Goal: Task Accomplishment & Management: Use online tool/utility

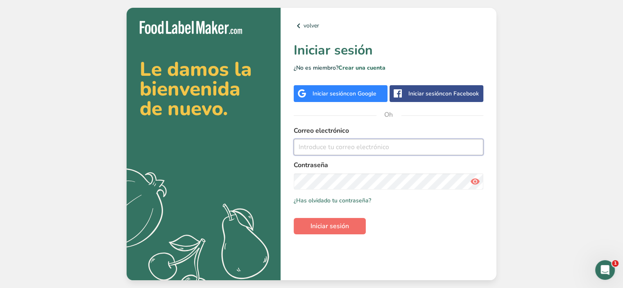
type input "clopez@laboratoriodealimentosfyc.com"
click at [323, 231] on span "Iniciar sesión" at bounding box center [330, 226] width 39 height 10
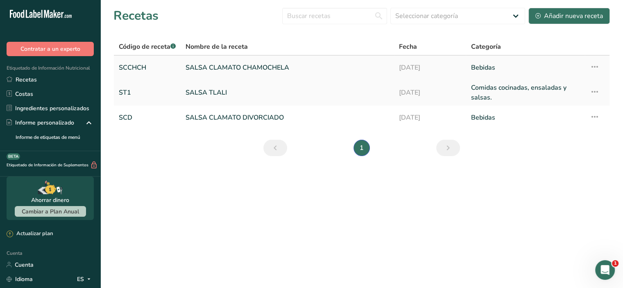
click at [300, 70] on link "SALSA CLAMATO CHAMOCHELA" at bounding box center [288, 67] width 204 height 17
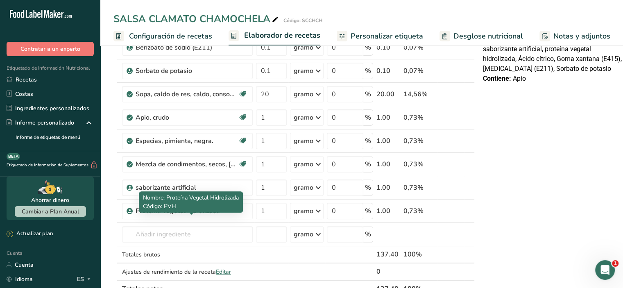
scroll to position [328, 0]
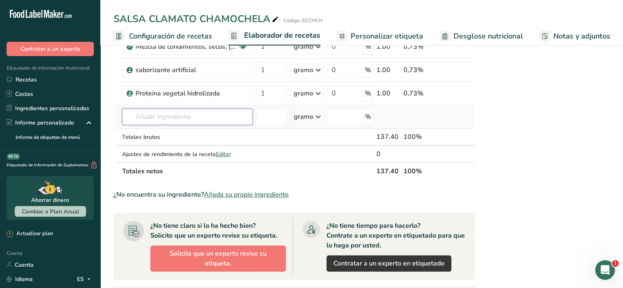
click at [186, 123] on input "text" at bounding box center [187, 117] width 131 height 16
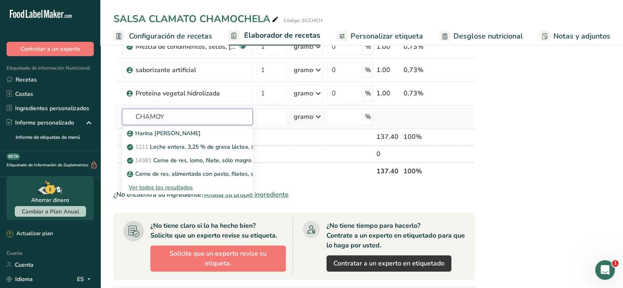
type input "CHAMOY"
click at [153, 191] on font "Ver todos los resultados" at bounding box center [161, 188] width 64 height 8
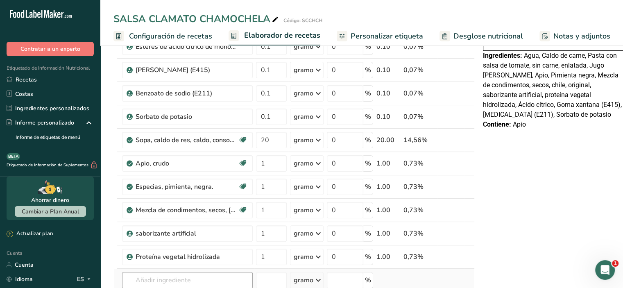
scroll to position [328, 0]
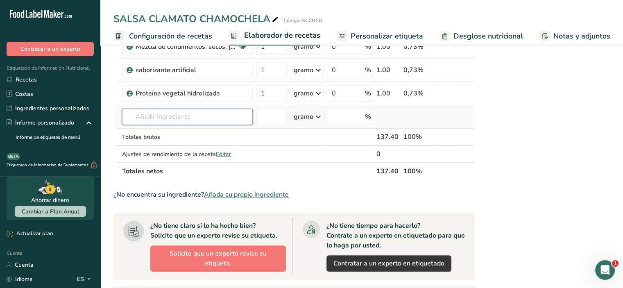
click at [181, 123] on input "text" at bounding box center [187, 117] width 131 height 16
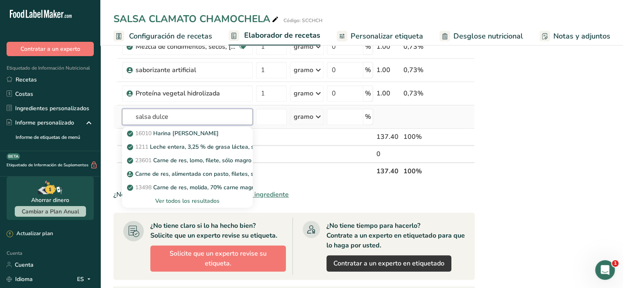
type input "salsa dulce"
click at [168, 205] on font "Ver todos los resultados" at bounding box center [187, 201] width 64 height 8
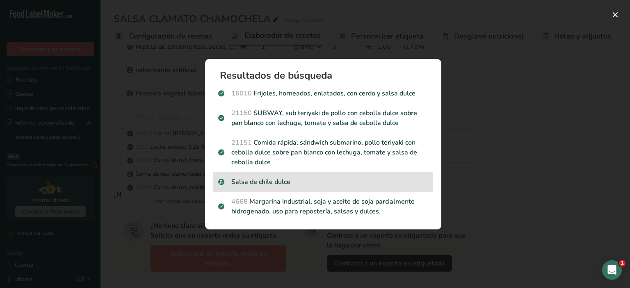
click at [354, 181] on p "Salsa de chile dulce" at bounding box center [323, 182] width 210 height 10
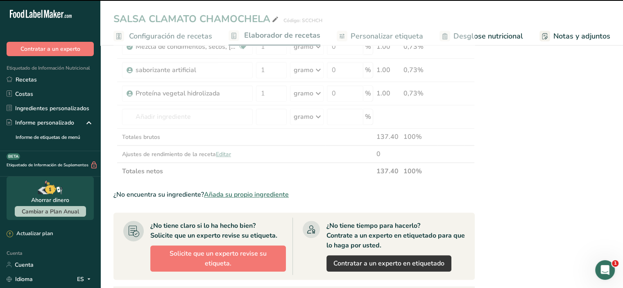
type input "0"
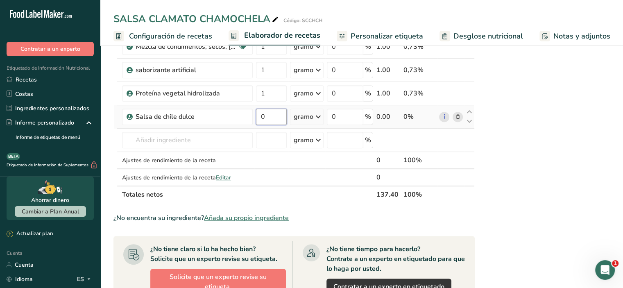
click at [264, 125] on input "0" at bounding box center [271, 117] width 31 height 16
type input "10"
click at [555, 211] on div "Declaración Nutrimental Tamaño de la porción 100 (500g) Aproximadamente 1 porci…" at bounding box center [554, 112] width 148 height 768
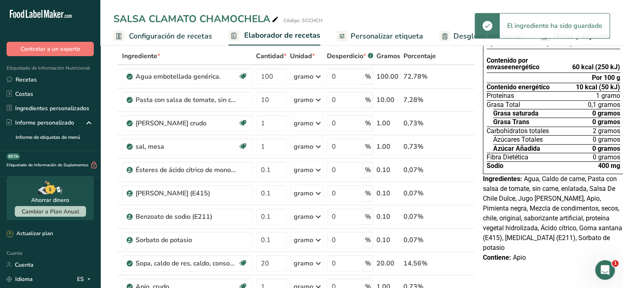
scroll to position [0, 0]
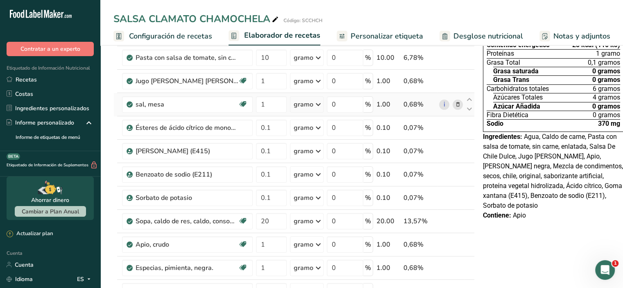
scroll to position [41, 0]
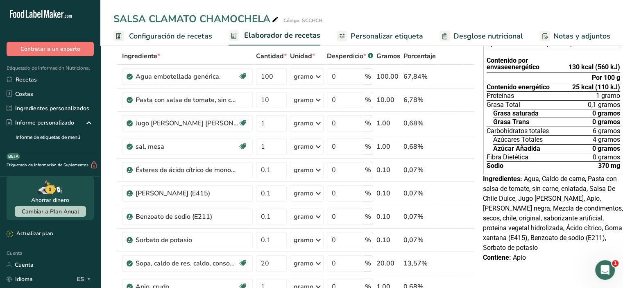
click at [495, 39] on font "Desglose nutricional" at bounding box center [489, 36] width 70 height 10
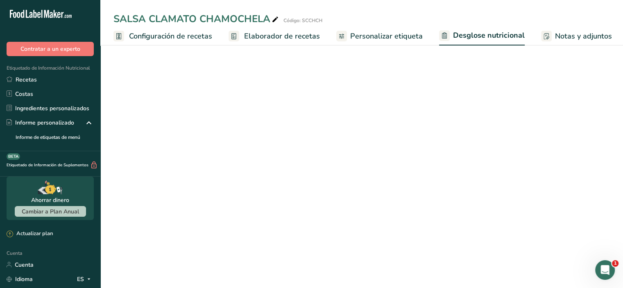
select select "Calories"
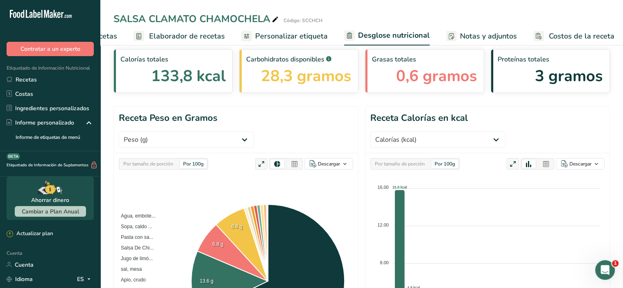
scroll to position [82, 0]
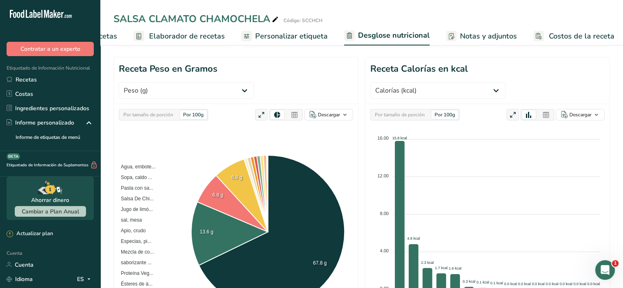
click at [200, 111] on font "Por 100g" at bounding box center [193, 114] width 20 height 7
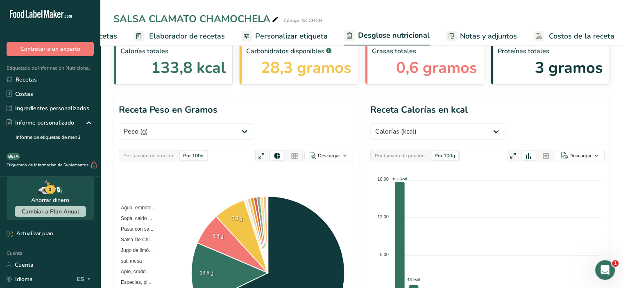
scroll to position [0, 0]
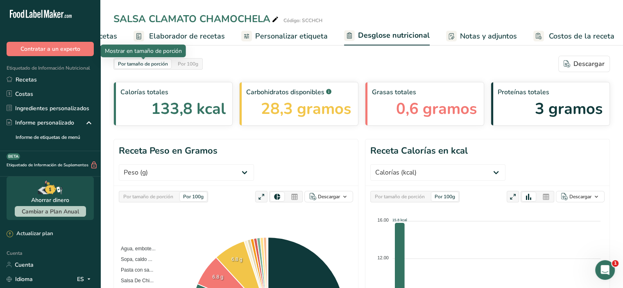
click at [155, 61] on font "Por tamaño de porción" at bounding box center [143, 64] width 50 height 7
click at [192, 62] on font "Por 100g" at bounding box center [188, 64] width 20 height 7
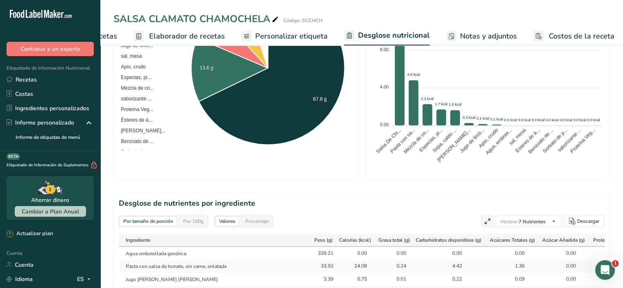
scroll to position [328, 0]
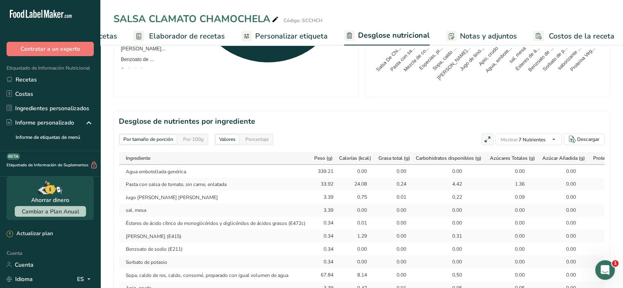
click at [160, 136] on font "Por tamaño de porción" at bounding box center [148, 139] width 50 height 7
click at [198, 136] on font "Por 100g" at bounding box center [193, 139] width 20 height 7
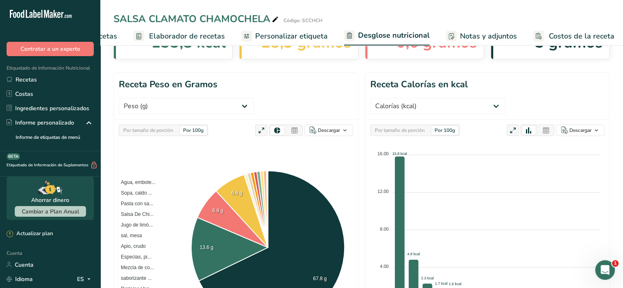
scroll to position [0, 0]
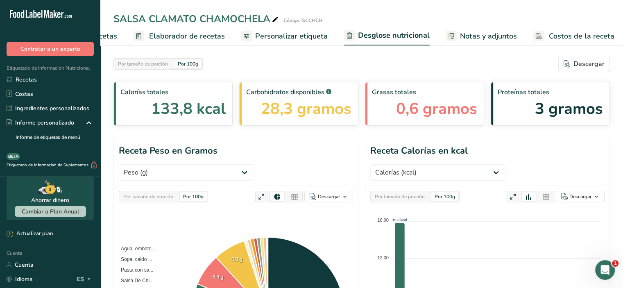
click at [274, 33] on font "Personalizar etiqueta" at bounding box center [291, 36] width 73 height 10
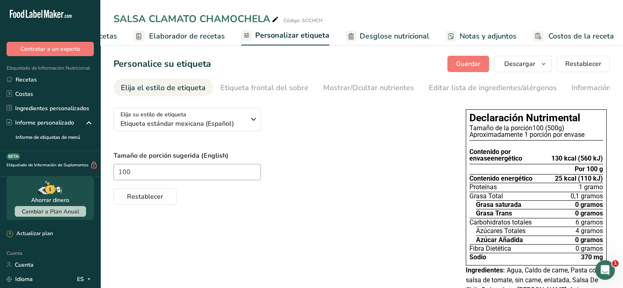
click at [397, 36] on font "Desglose nutricional" at bounding box center [395, 36] width 70 height 10
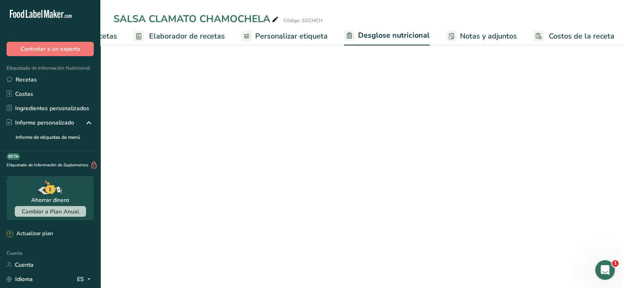
select select "Calories"
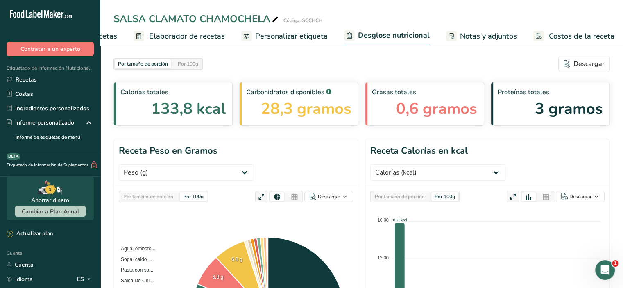
click at [280, 36] on font "Personalizar etiqueta" at bounding box center [291, 36] width 73 height 10
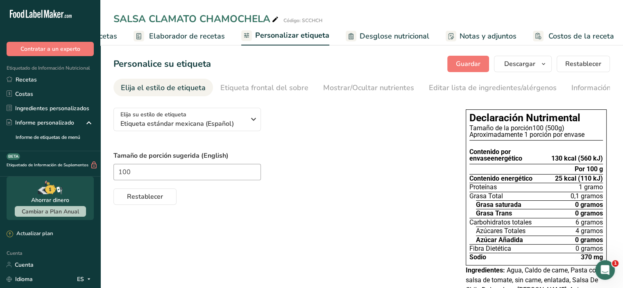
click at [375, 36] on font "Desglose nutricional" at bounding box center [395, 36] width 70 height 10
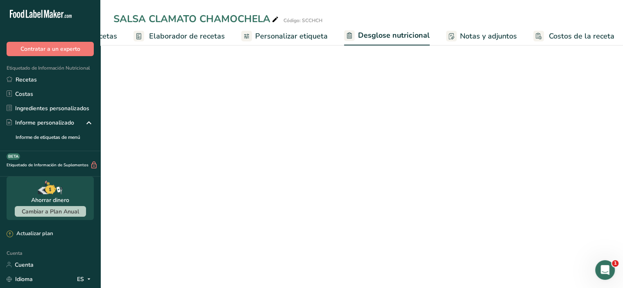
select select "Calories"
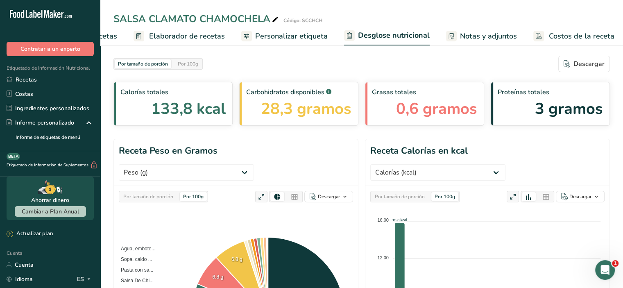
click at [278, 31] on font "Personalizar etiqueta" at bounding box center [291, 36] width 73 height 10
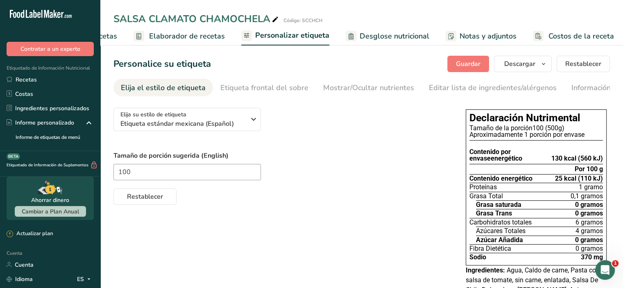
click at [390, 30] on link "Desglose nutricional" at bounding box center [388, 36] width 84 height 18
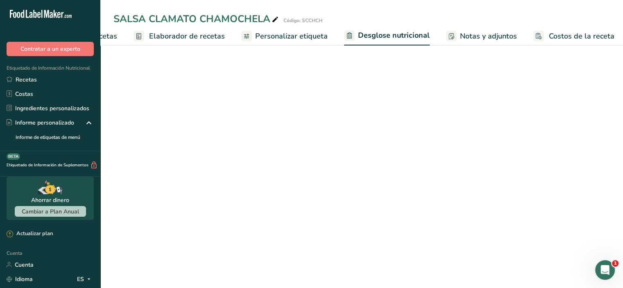
select select "Calories"
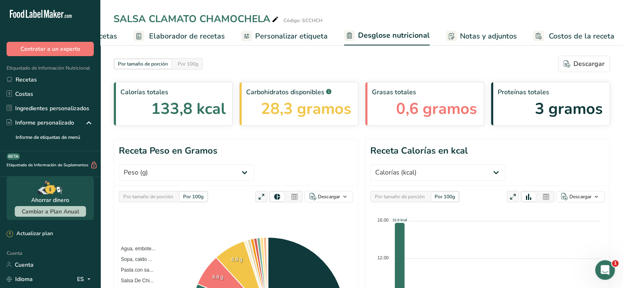
click at [298, 34] on font "Personalizar etiqueta" at bounding box center [291, 36] width 73 height 10
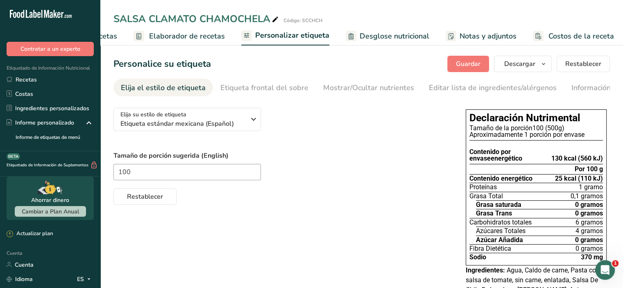
click at [387, 36] on font "Desglose nutricional" at bounding box center [395, 36] width 70 height 10
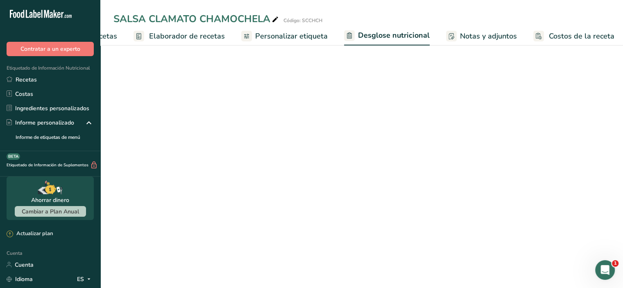
select select "Calories"
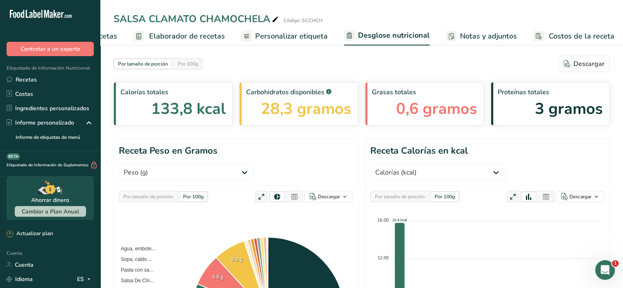
click at [258, 38] on font "Personalizar etiqueta" at bounding box center [291, 36] width 73 height 10
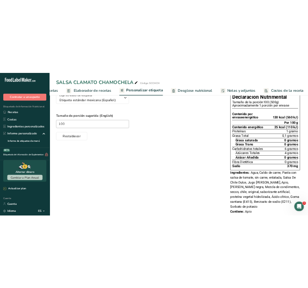
scroll to position [78, 0]
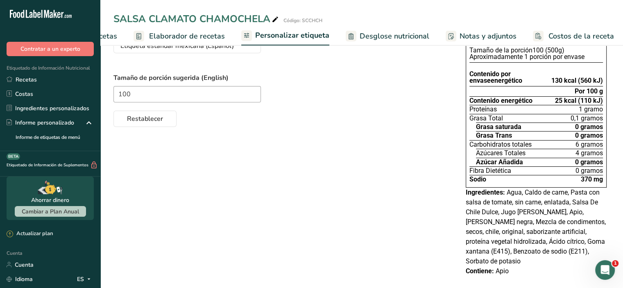
drag, startPoint x: 396, startPoint y: 5, endPoint x: 401, endPoint y: 0, distance: 7.3
click at [396, 5] on div "SALSA CLAMATO CHAMOCHELA Código: SCCHCH Configuración de recetas Elaborador de …" at bounding box center [361, 22] width 523 height 45
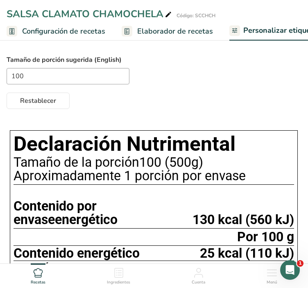
click at [143, 30] on font "Elaborador de recetas" at bounding box center [175, 31] width 76 height 10
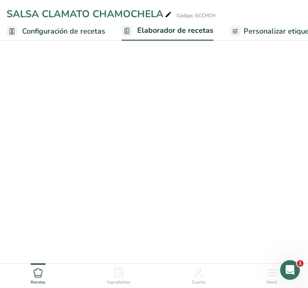
scroll to position [0, 105]
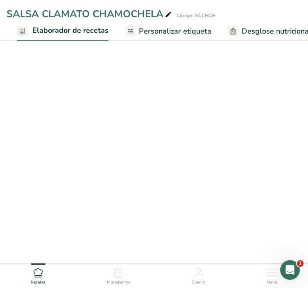
click at [186, 33] on font "Personalizar etiqueta" at bounding box center [175, 31] width 73 height 10
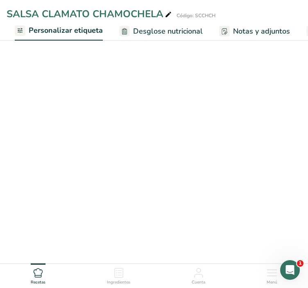
scroll to position [0, 216]
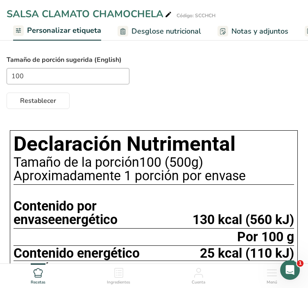
drag, startPoint x: 149, startPoint y: 34, endPoint x: 11, endPoint y: 34, distance: 137.7
click at [149, 34] on font "Desglose nutricional" at bounding box center [167, 31] width 70 height 10
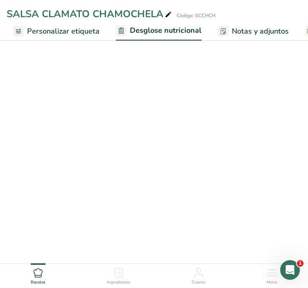
scroll to position [0, 297]
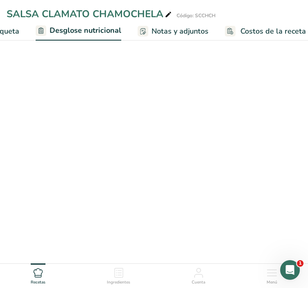
select select "Calories"
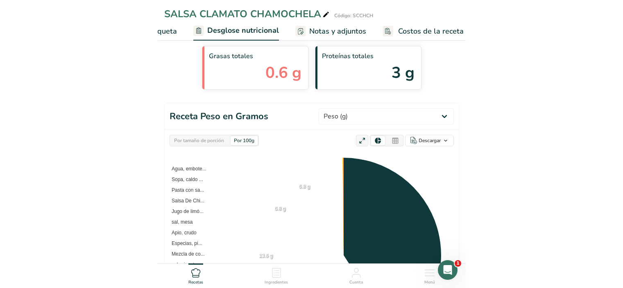
scroll to position [0, 303]
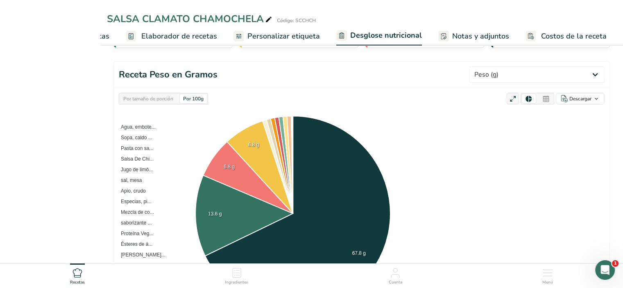
select select "Calories"
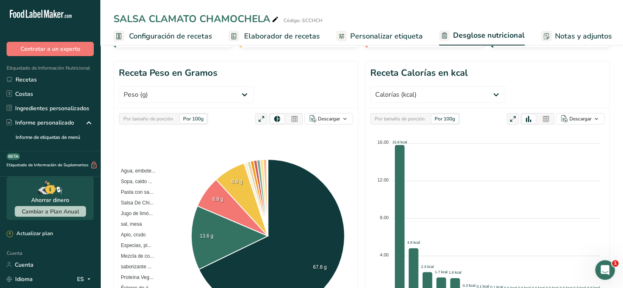
click at [258, 31] on span "Elaborador de recetas" at bounding box center [282, 36] width 76 height 11
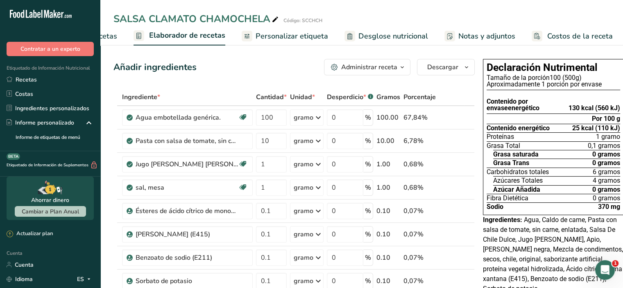
drag, startPoint x: 567, startPoint y: 127, endPoint x: 617, endPoint y: 131, distance: 50.2
click at [617, 131] on div "Declaración Nutrimental Tamaño de la porción 100 (500g) Aproximadamente 1 porci…" at bounding box center [553, 137] width 141 height 156
copy font "25 kcal (110 kJ)"
click at [569, 107] on font "130 kcal (560 kJ)" at bounding box center [595, 108] width 52 height 8
click at [563, 108] on div "Contenido por envase energético" at bounding box center [528, 102] width 82 height 20
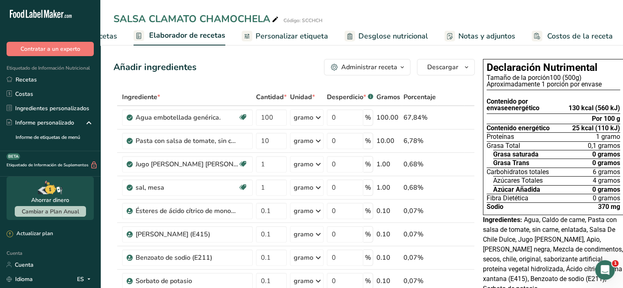
click at [569, 108] on font "130 kcal (560 kJ)" at bounding box center [595, 108] width 52 height 8
drag, startPoint x: 564, startPoint y: 107, endPoint x: 616, endPoint y: 107, distance: 52.1
click at [616, 107] on div "Declaración Nutrimental Tamaño de la porción 100 (500g) Aproximadamente 1 porci…" at bounding box center [553, 137] width 141 height 156
copy font "130 kcal (560 kJ)"
click at [26, 81] on font "Recetas" at bounding box center [26, 80] width 21 height 8
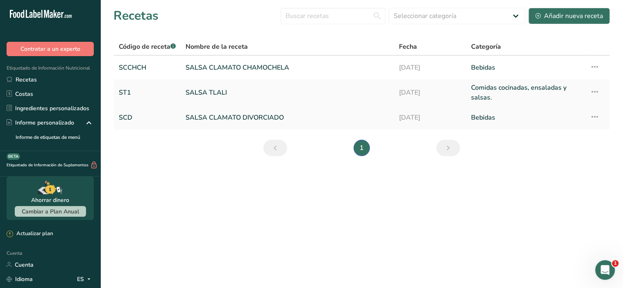
click at [242, 120] on font "SALSA CLAMATO DIVORCIADO" at bounding box center [235, 117] width 98 height 9
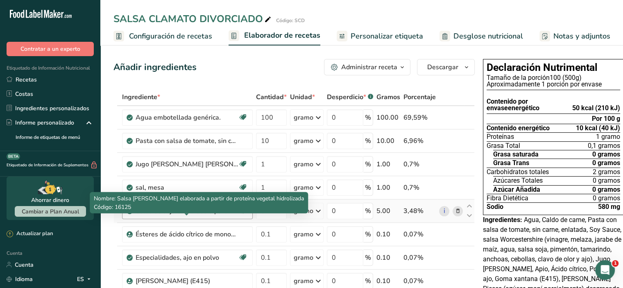
click at [171, 216] on font "Salsa de soja elaborada a partir de proteína vegetal hidrolizada" at bounding box center [231, 211] width 190 height 9
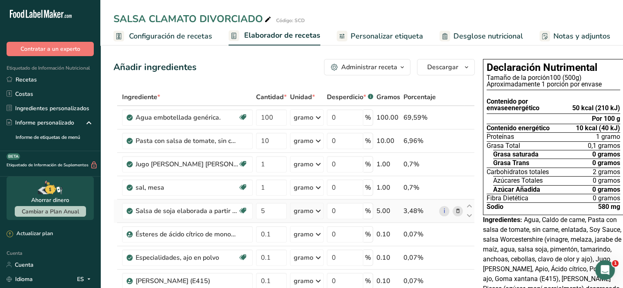
click at [456, 216] on icon at bounding box center [458, 211] width 6 height 9
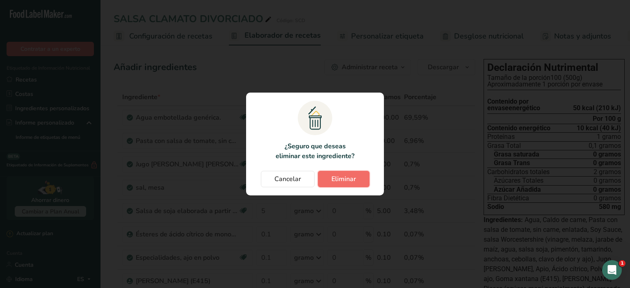
click at [330, 177] on button "Eliminar" at bounding box center [344, 179] width 52 height 16
type input "0.1"
type input "20"
type input "1"
type input "5"
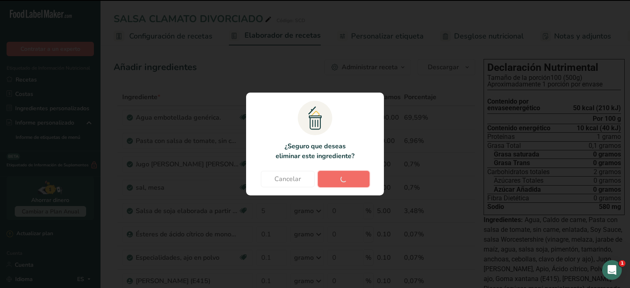
type input "0.1"
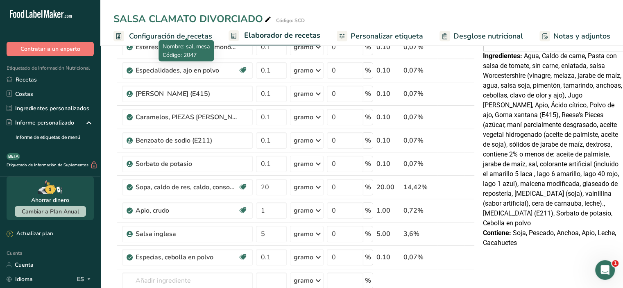
scroll to position [246, 0]
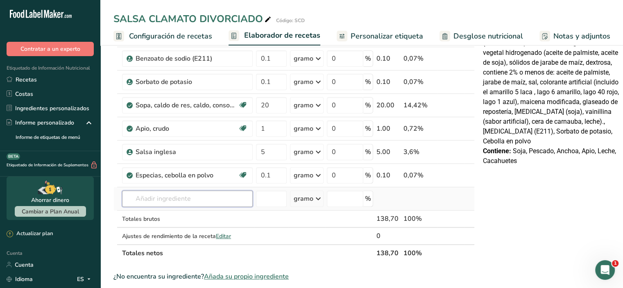
click at [181, 207] on input "text" at bounding box center [187, 199] width 131 height 16
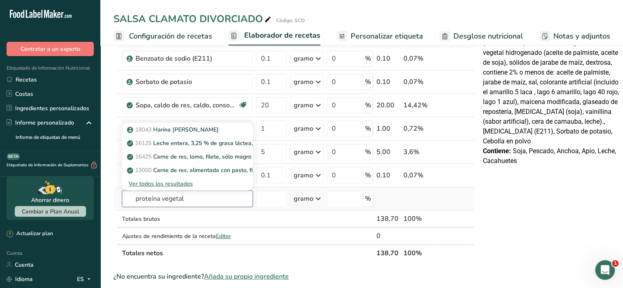
type input "proteína vegetal"
click at [179, 188] on font "Ver todos los resultados" at bounding box center [161, 184] width 64 height 8
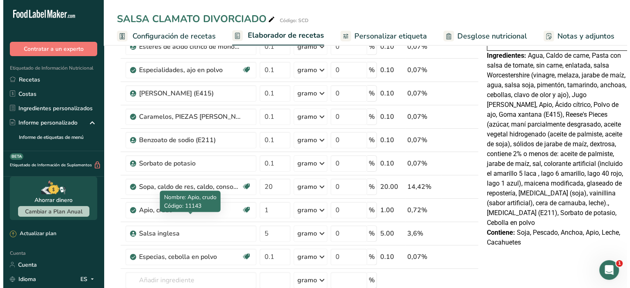
scroll to position [328, 0]
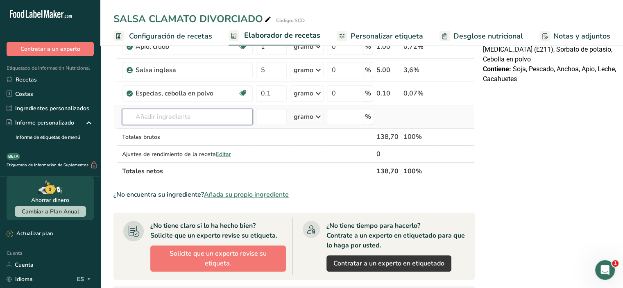
click at [184, 125] on input "text" at bounding box center [187, 117] width 131 height 16
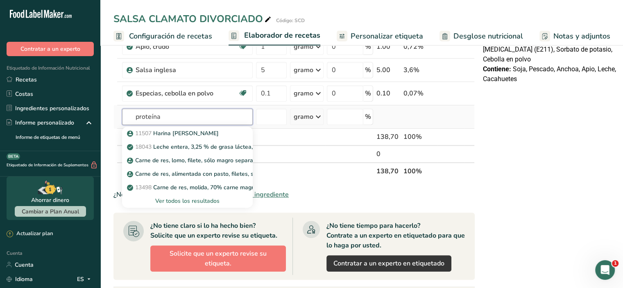
type input "proteína"
click at [205, 205] on font "Ver todos los resultados" at bounding box center [187, 201] width 64 height 8
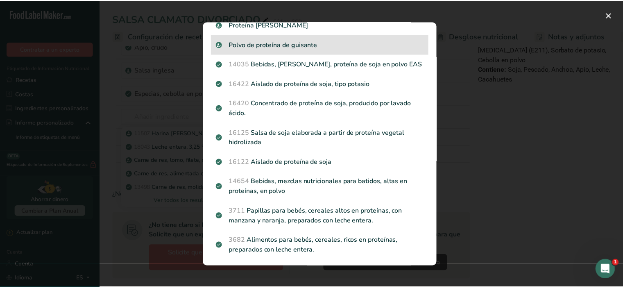
scroll to position [0, 0]
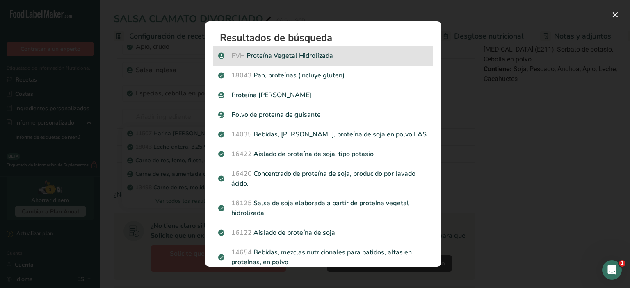
click at [291, 57] on font "Proteína Vegetal Hidrolizada" at bounding box center [289, 55] width 86 height 9
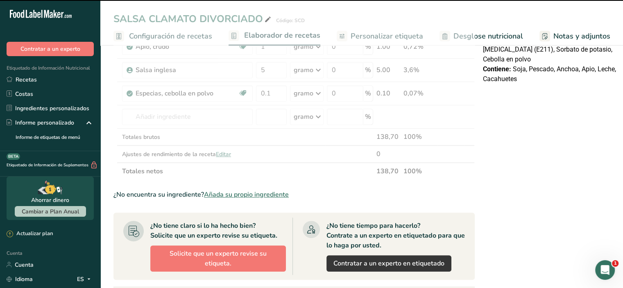
type input "0"
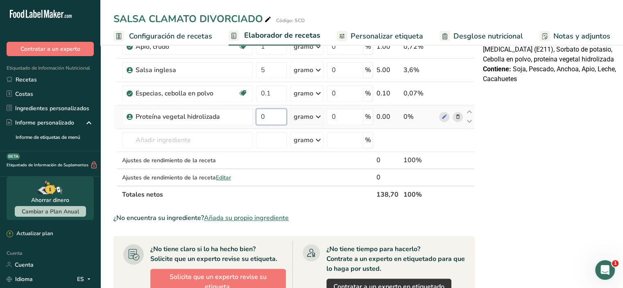
click at [258, 125] on input "0" at bounding box center [271, 117] width 31 height 16
type input "10"
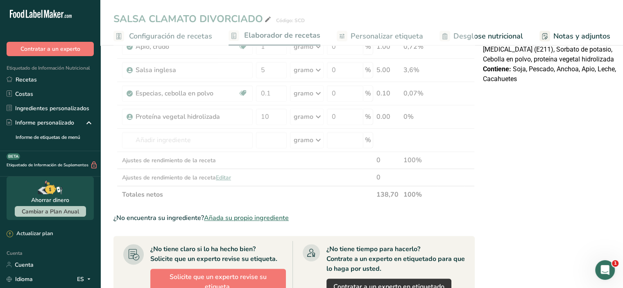
click at [512, 157] on div "Declaración Nutrimental Tamaño de la porción 100 (500g) Aproximadamente 1 porci…" at bounding box center [554, 112] width 148 height 768
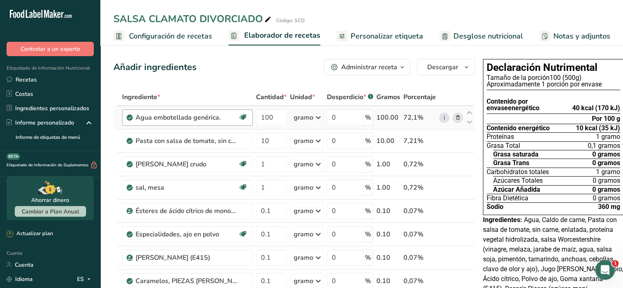
click at [200, 126] on div "Agua embotellada genérica. Libre de lácteos Libre de gluten Vegano Vegetariano …" at bounding box center [187, 117] width 131 height 16
click at [189, 153] on td "Pasta con salsa de tomate, sin carne, enlatada" at bounding box center [187, 141] width 134 height 23
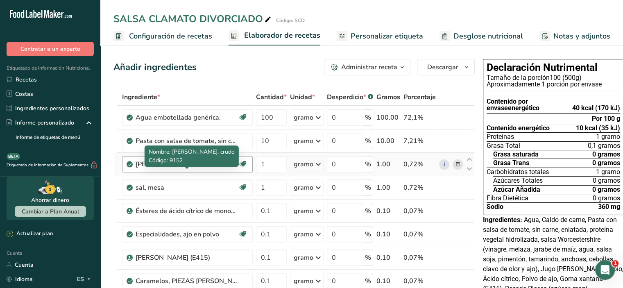
click at [187, 169] on div "[PERSON_NAME] crudo" at bounding box center [187, 164] width 102 height 10
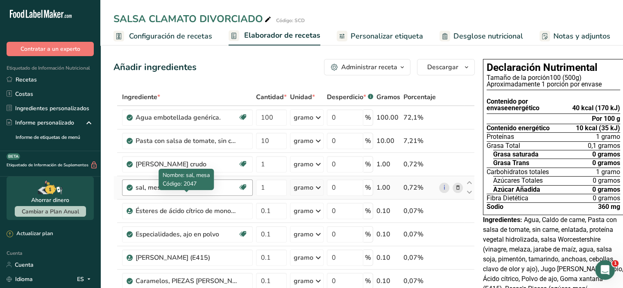
click at [189, 193] on div "sal, mesa" at bounding box center [187, 188] width 102 height 10
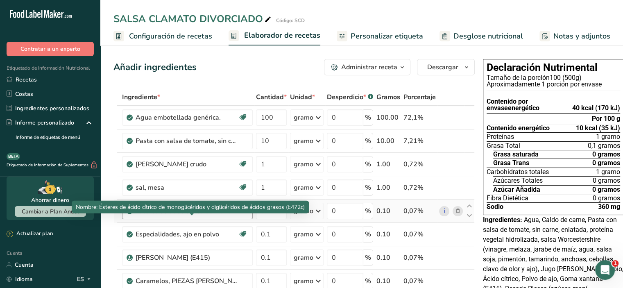
click at [189, 216] on font "Ésteres de ácido cítrico de monoglicéridos y diglicéridos de ácidos grasos (E47…" at bounding box center [257, 211] width 242 height 9
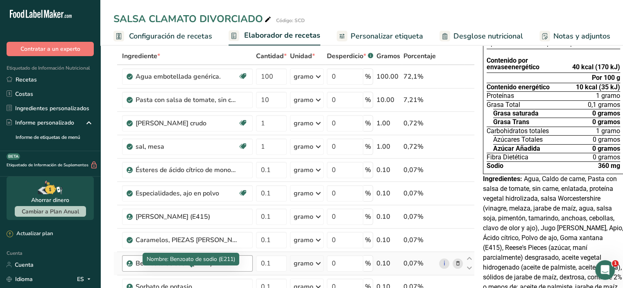
scroll to position [123, 0]
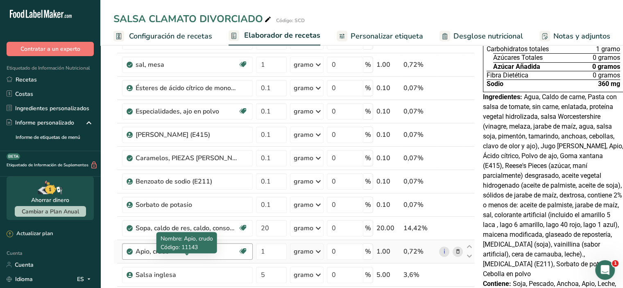
click at [206, 257] on div "Apio, crudo" at bounding box center [187, 252] width 102 height 10
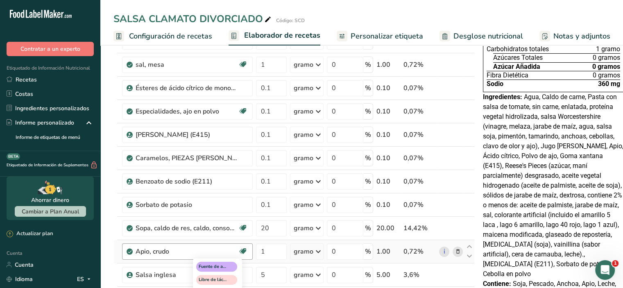
click at [244, 258] on icon at bounding box center [243, 251] width 8 height 13
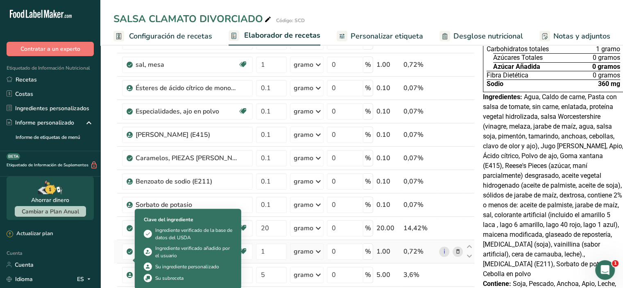
click at [127, 255] on icon at bounding box center [129, 251] width 5 height 7
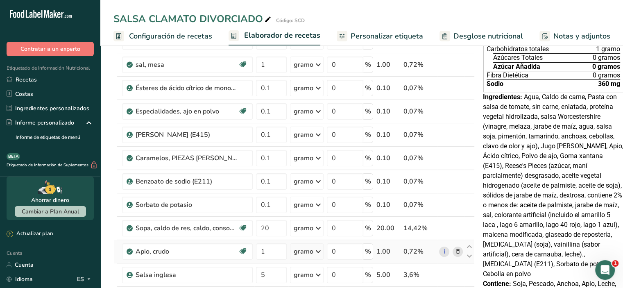
click at [127, 255] on icon at bounding box center [129, 251] width 5 height 7
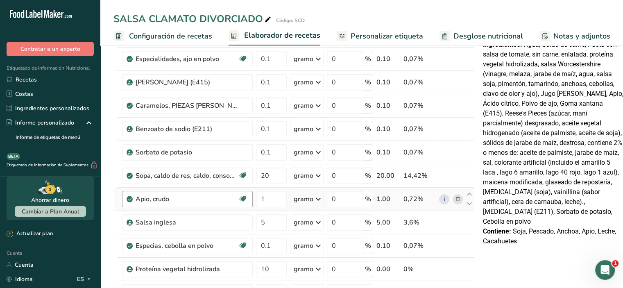
scroll to position [246, 0]
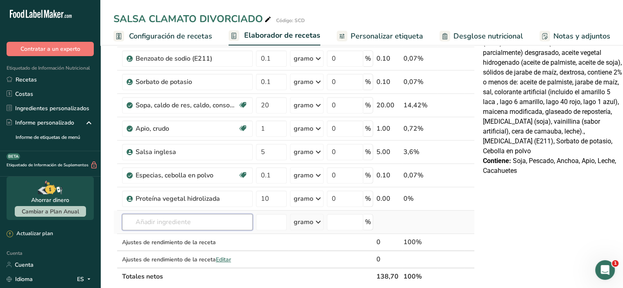
click at [195, 230] on input "text" at bounding box center [187, 222] width 131 height 16
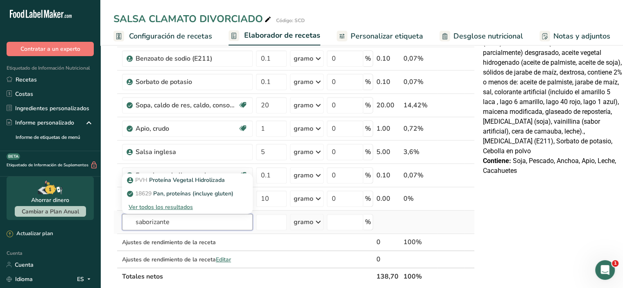
type input "saborizante"
click at [187, 211] on font "Ver todos los resultados" at bounding box center [161, 207] width 64 height 8
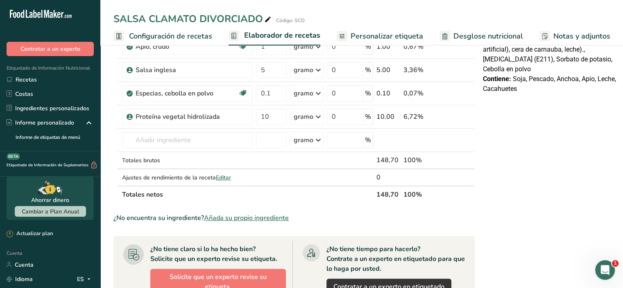
scroll to position [410, 0]
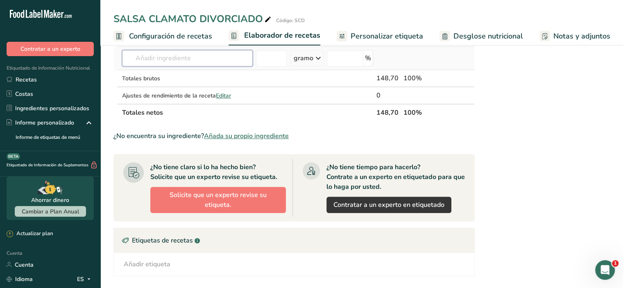
click at [187, 66] on input "text" at bounding box center [187, 58] width 131 height 16
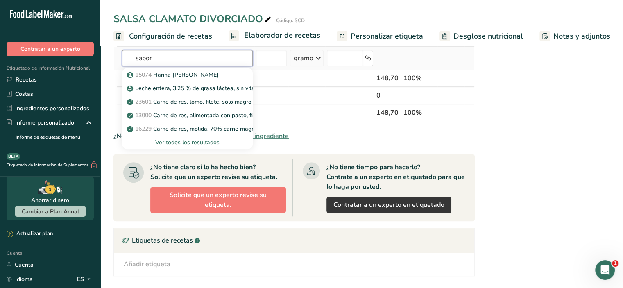
type input "sabor"
click at [186, 146] on font "Ver todos los resultados" at bounding box center [187, 143] width 64 height 8
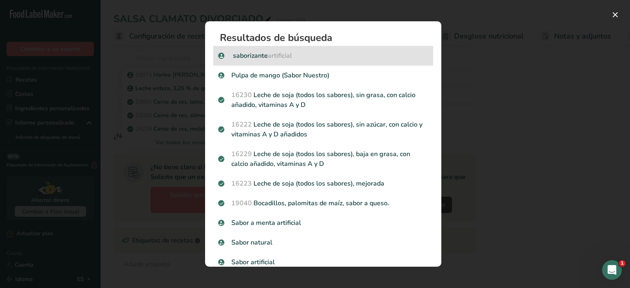
click at [286, 58] on font "artificial" at bounding box center [280, 55] width 24 height 9
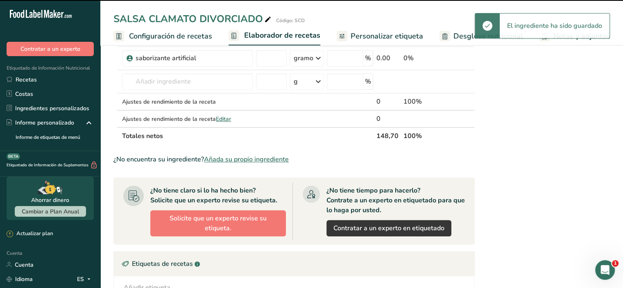
type input "0"
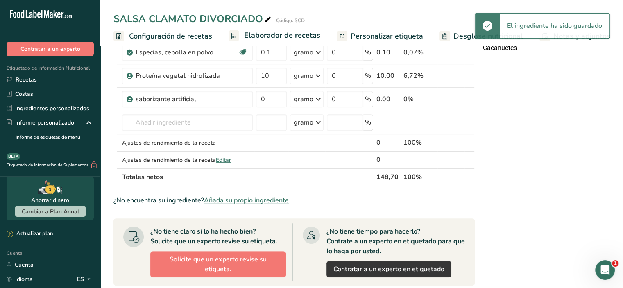
scroll to position [287, 0]
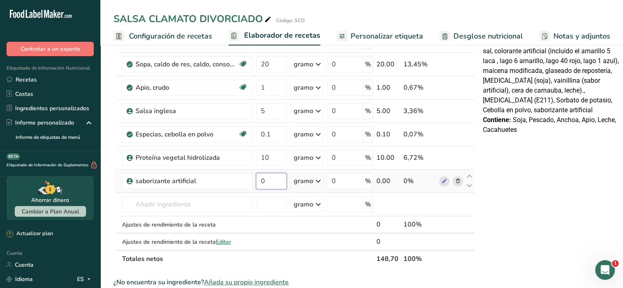
click at [274, 187] on input "0" at bounding box center [271, 181] width 31 height 16
type input "1"
click at [564, 188] on div "Declaración Nutrimental Tamaño de la porción 100 (500g) Aproximadamente 1 porci…" at bounding box center [554, 164] width 148 height 791
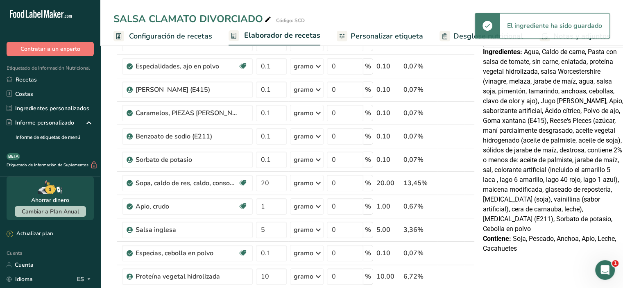
scroll to position [164, 0]
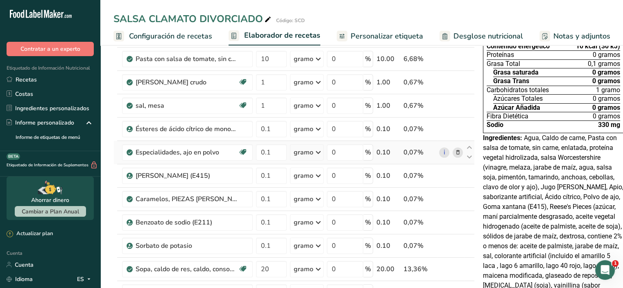
scroll to position [164, 0]
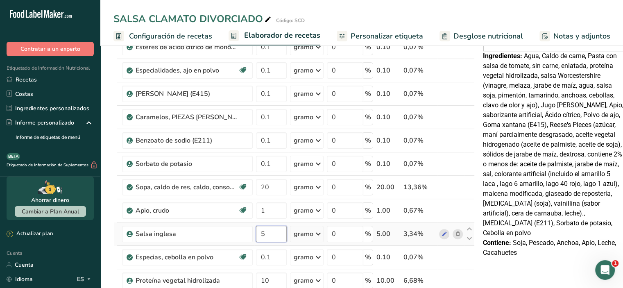
click at [270, 242] on input "5" at bounding box center [271, 234] width 31 height 16
type input "10"
click at [347, 16] on div "SALSA CLAMATO DIVORCIADO Código: SCD Configuración de recetas Elaborador de rec…" at bounding box center [361, 288] width 523 height 818
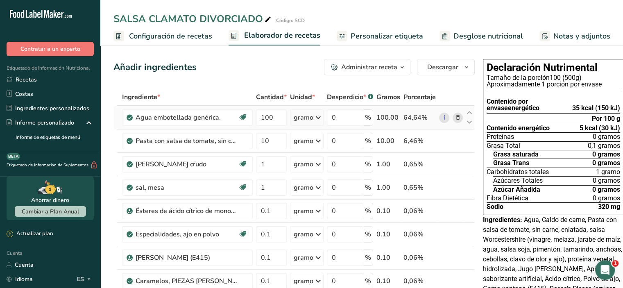
scroll to position [41, 0]
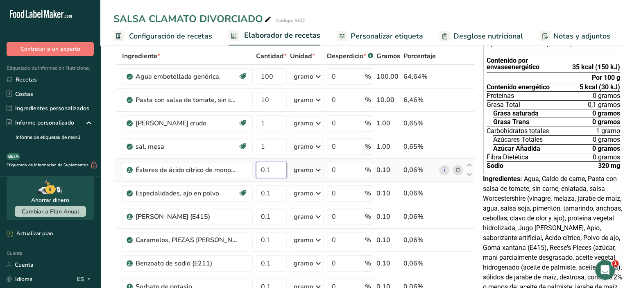
click at [271, 178] on input "0.1" at bounding box center [271, 170] width 31 height 16
type input "0"
type input "1"
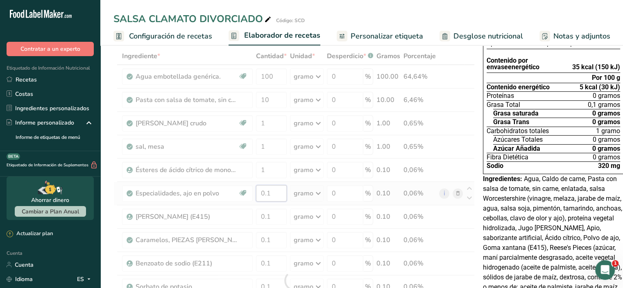
click at [272, 205] on div "Ingrediente * Cantidad * Unidad * Desperdicio * .a-a{fill:#347362;}.b-a{fill:#f…" at bounding box center [294, 281] width 361 height 466
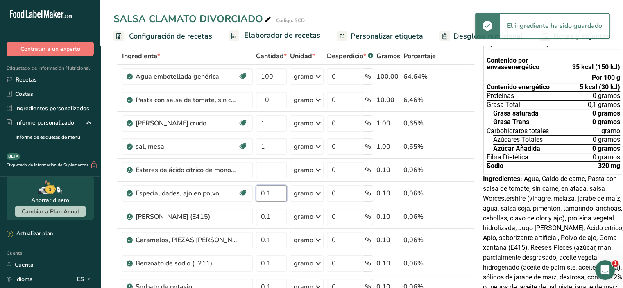
type input "0"
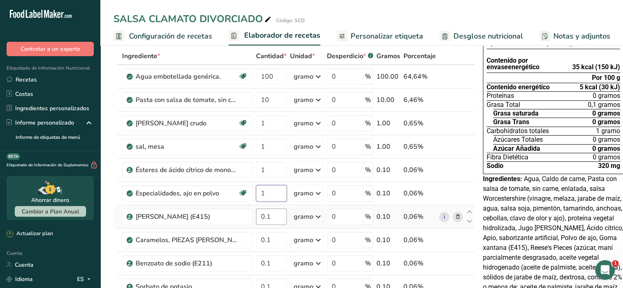
type input "1"
click at [272, 226] on div "Ingrediente * Cantidad * Unidad * Desperdicio * .a-a{fill:#347362;}.b-a{fill:#f…" at bounding box center [294, 281] width 361 height 466
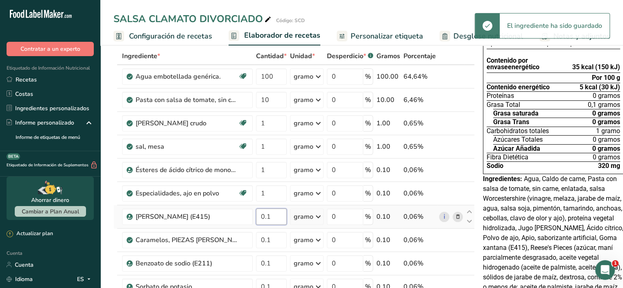
type input "0"
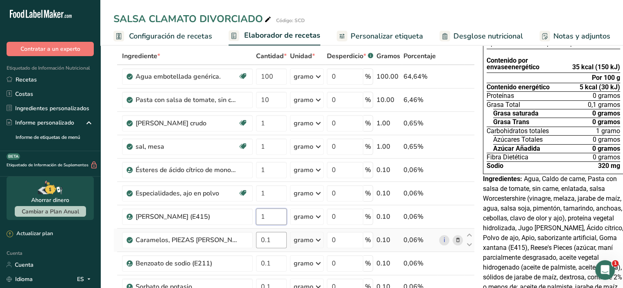
type input "1"
click at [272, 252] on div "Ingrediente * Cantidad * Unidad * Desperdicio * .a-a{fill:#347362;}.b-a{fill:#f…" at bounding box center [294, 281] width 361 height 466
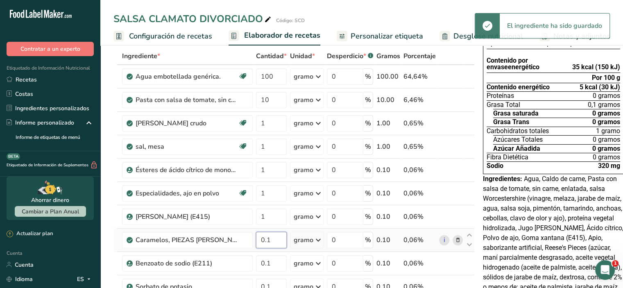
type input "0"
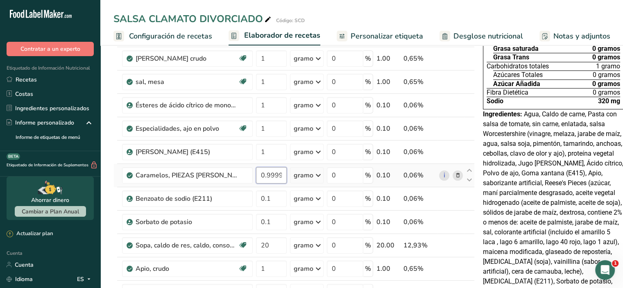
scroll to position [123, 0]
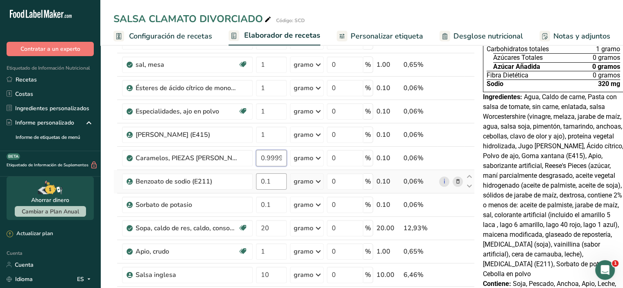
type input "0.999999"
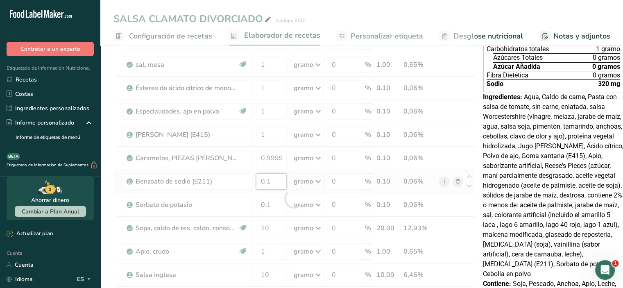
click at [271, 191] on div "Ingrediente * Cantidad * Unidad * Desperdicio * .a-a{fill:#347362;}.b-a{fill:#f…" at bounding box center [294, 199] width 361 height 466
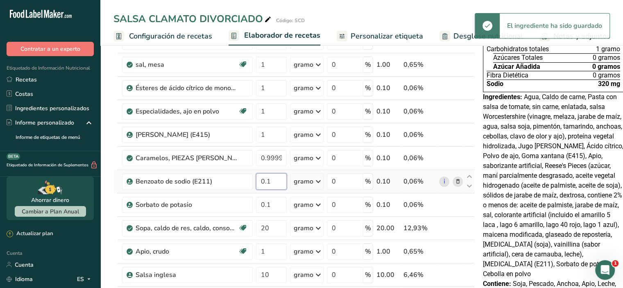
type input "0"
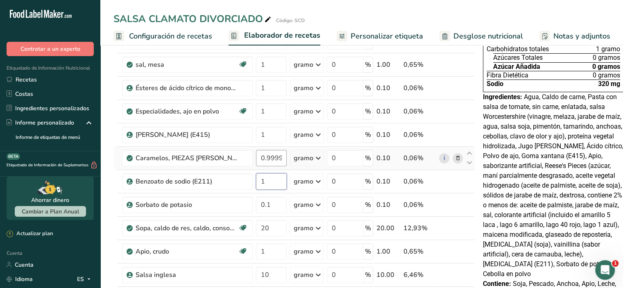
type input "1"
click at [268, 173] on div "Ingrediente * Cantidad * Unidad * Desperdicio * .a-a{fill:#347362;}.b-a{fill:#f…" at bounding box center [294, 199] width 361 height 466
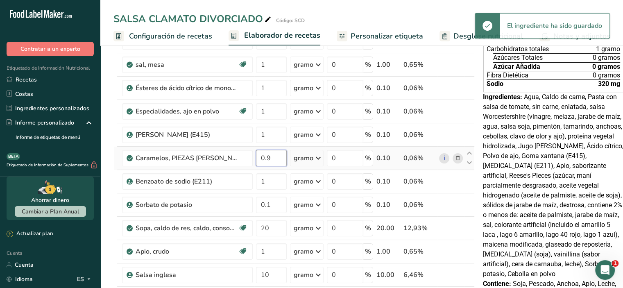
type input "0"
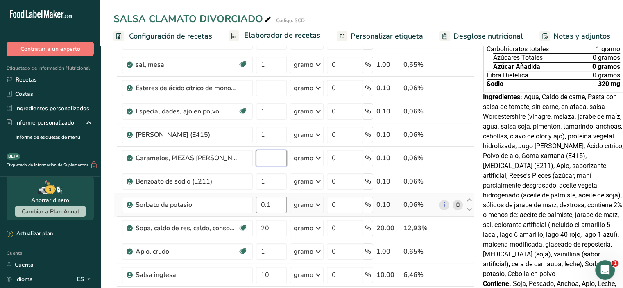
type input "1"
click at [280, 216] on div "Ingrediente * Cantidad * Unidad * Desperdicio * .a-a{fill:#347362;}.b-a{fill:#f…" at bounding box center [294, 199] width 361 height 466
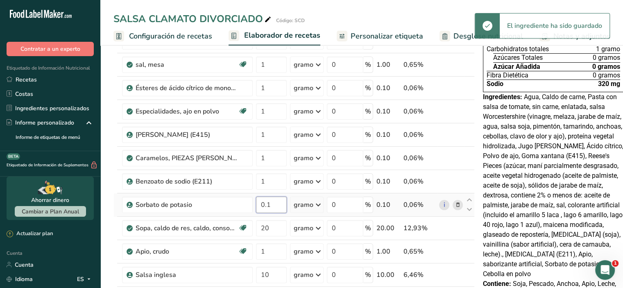
click at [266, 213] on input "0.1" at bounding box center [271, 205] width 31 height 16
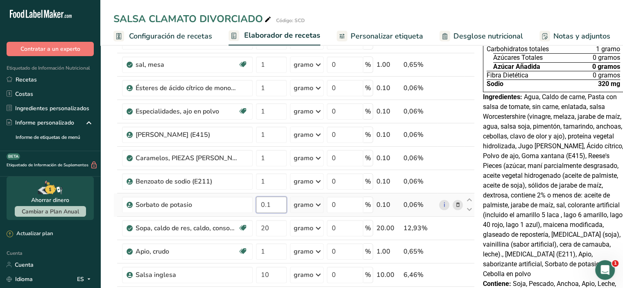
type input "1"
click at [277, 234] on div "Ingrediente * Cantidad * Unidad * Desperdicio * .a-a{fill:#347362;}.b-a{fill:#f…" at bounding box center [294, 199] width 361 height 466
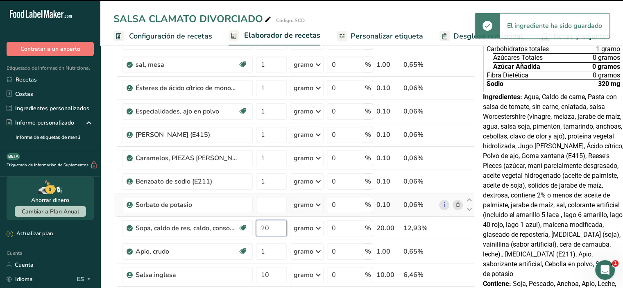
type input "0"
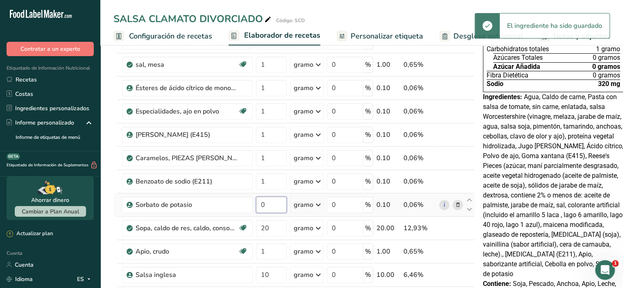
click at [270, 218] on div "Ingrediente * Cantidad * Unidad * Desperdicio * .a-a{fill:#347362;}.b-a{fill:#f…" at bounding box center [294, 199] width 361 height 466
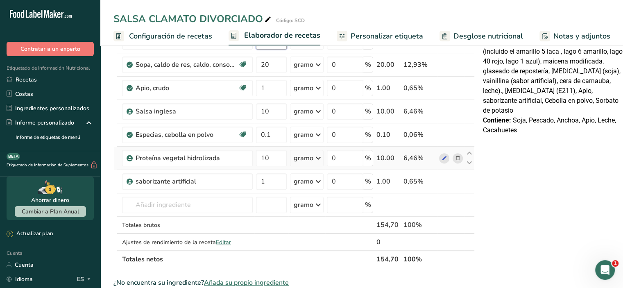
scroll to position [287, 0]
type input "0.999999"
click at [272, 151] on div "Ingrediente * Cantidad * Unidad * Desperdicio * .a-a{fill:#347362;}.b-a{fill:#f…" at bounding box center [294, 35] width 361 height 466
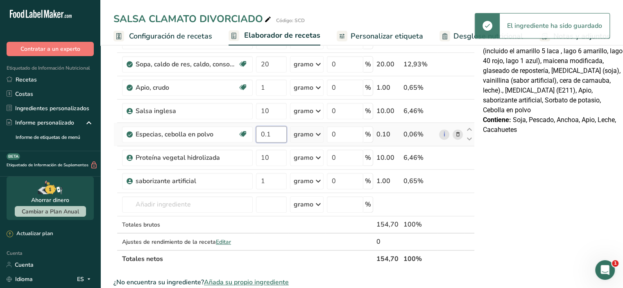
click at [271, 143] on input "0.1" at bounding box center [271, 134] width 31 height 16
type input "0"
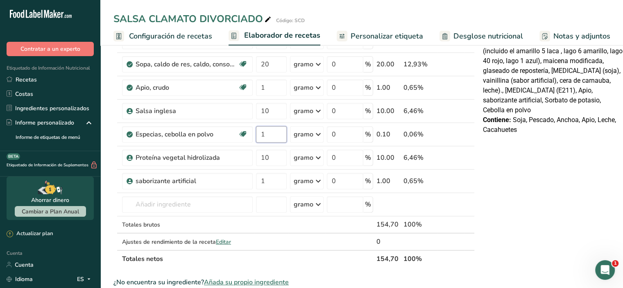
type input "1"
click at [519, 211] on div "Declaración Nutrimental Tamaño de la porción 100 (500g) Aproximadamente 1 porci…" at bounding box center [554, 164] width 148 height 791
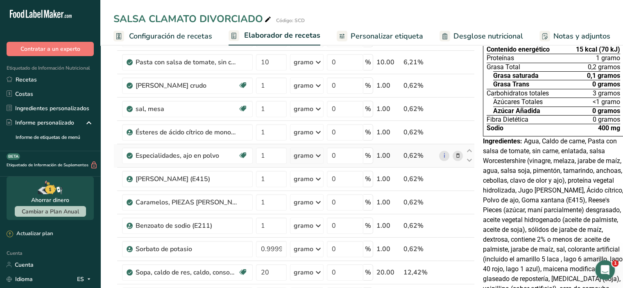
scroll to position [123, 0]
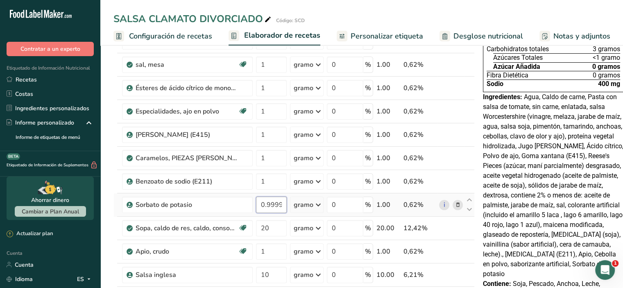
click at [271, 213] on input "0.999999" at bounding box center [271, 205] width 31 height 16
type input "0"
type input "1"
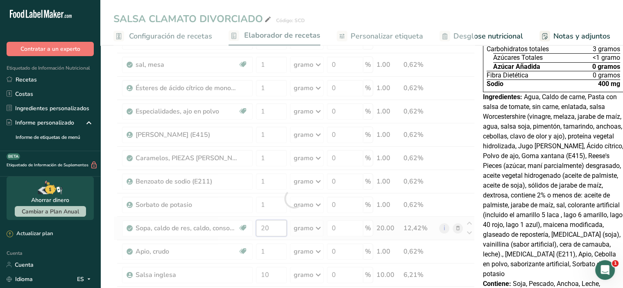
click at [274, 241] on div "Ingrediente * Cantidad * Unidad * Desperdicio * .a-a{fill:#347362;}.b-a{fill:#f…" at bounding box center [294, 199] width 361 height 466
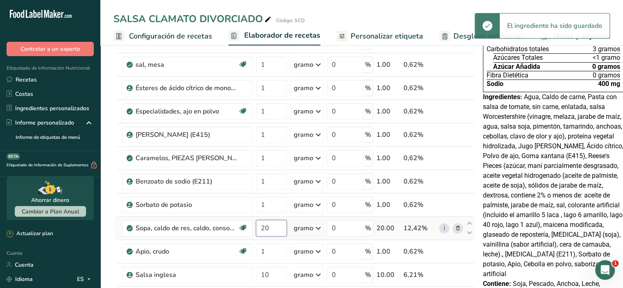
click at [263, 236] on input "20" at bounding box center [271, 228] width 31 height 16
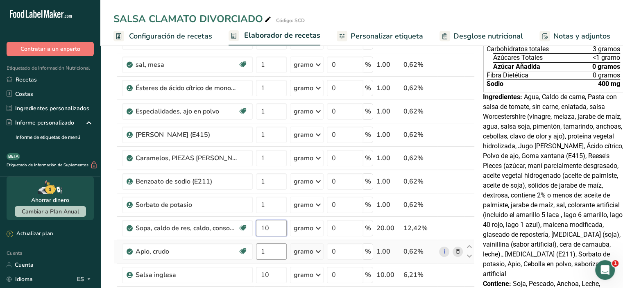
type input "10"
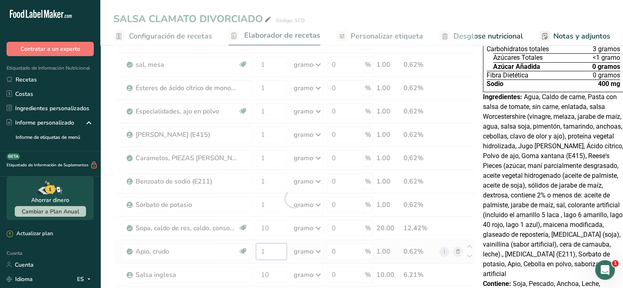
click at [277, 264] on div "Ingrediente * Cantidad * Unidad * Desperdicio * .a-a{fill:#347362;}.b-a{fill:#f…" at bounding box center [294, 199] width 361 height 466
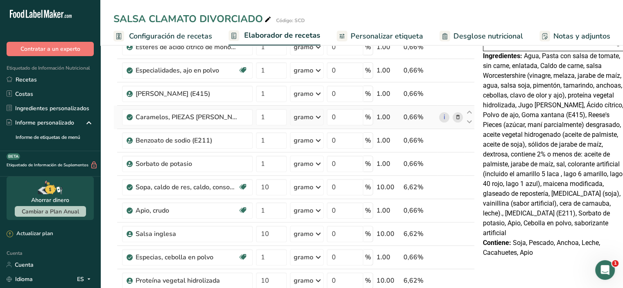
scroll to position [246, 0]
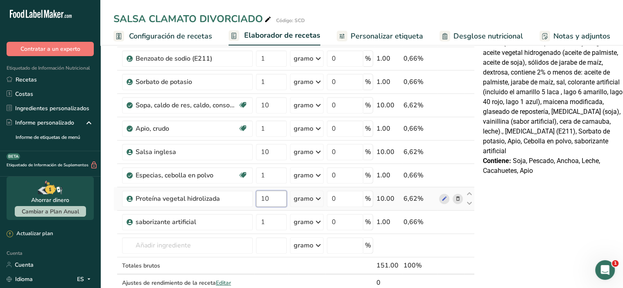
click at [273, 207] on input "10" at bounding box center [271, 199] width 31 height 16
type input "1"
type input "5"
click at [548, 235] on div "Declaración Nutrimental Tamaño de la porción 100 (500g) Aproximadamente 1 porci…" at bounding box center [554, 205] width 148 height 791
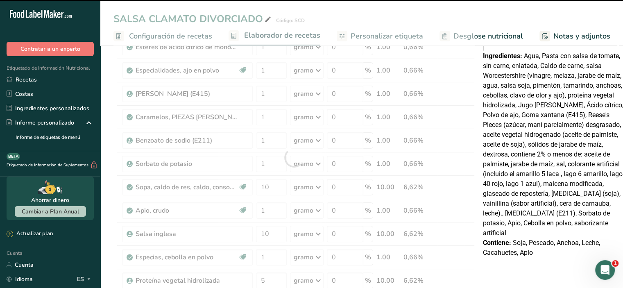
scroll to position [0, 0]
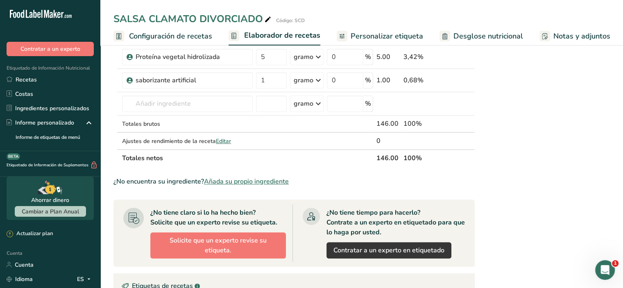
scroll to position [410, 0]
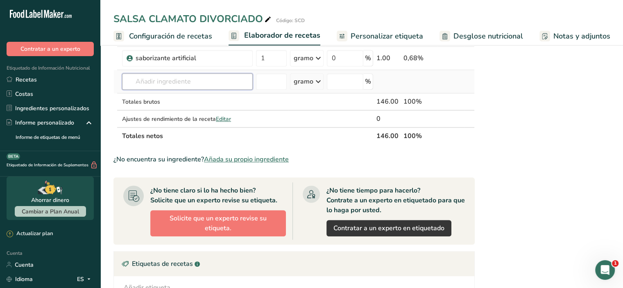
click at [180, 90] on input "text" at bounding box center [187, 81] width 131 height 16
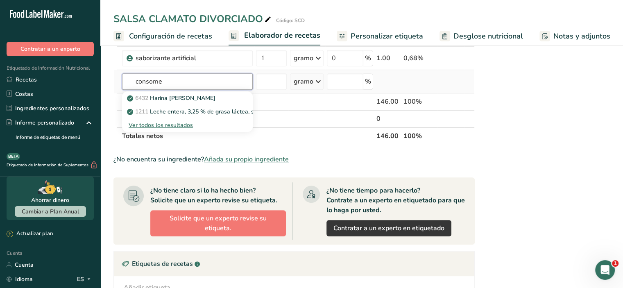
type input "consome"
click at [173, 129] on font "Ver todos los resultados" at bounding box center [161, 125] width 64 height 8
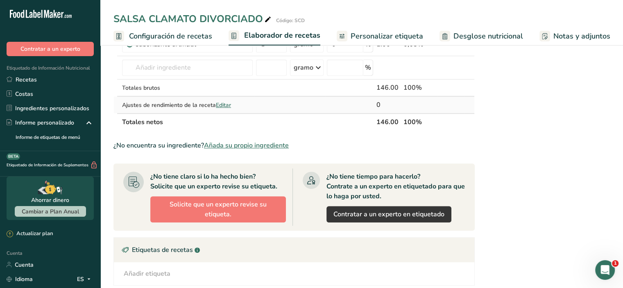
scroll to position [410, 0]
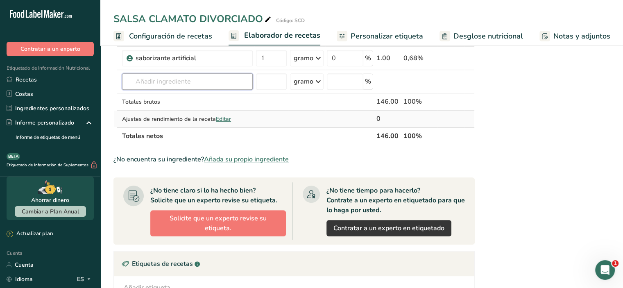
click at [180, 89] on input "text" at bounding box center [187, 81] width 131 height 16
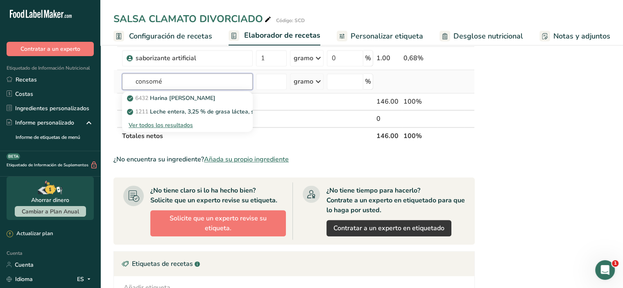
type input "consomé"
click at [171, 129] on font "Ver todos los resultados" at bounding box center [161, 125] width 64 height 8
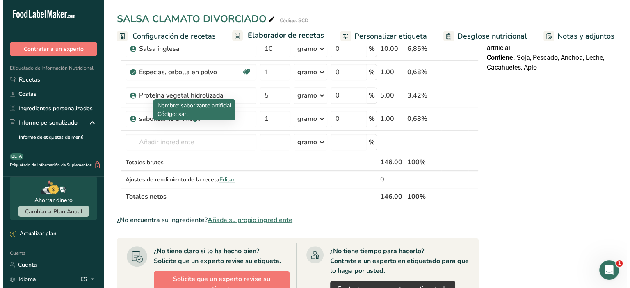
scroll to position [369, 0]
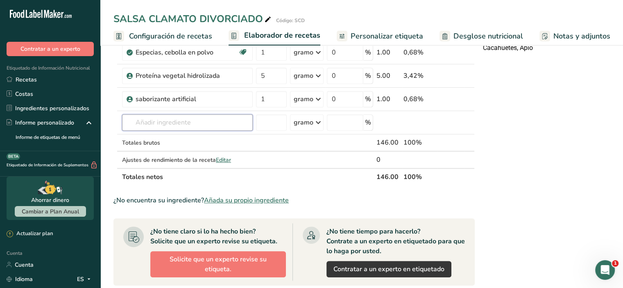
click at [211, 131] on input "text" at bounding box center [187, 122] width 131 height 16
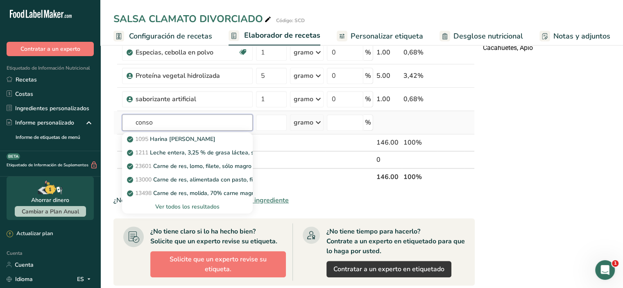
type input "conso"
click at [182, 211] on font "Ver todos los resultados" at bounding box center [187, 207] width 64 height 8
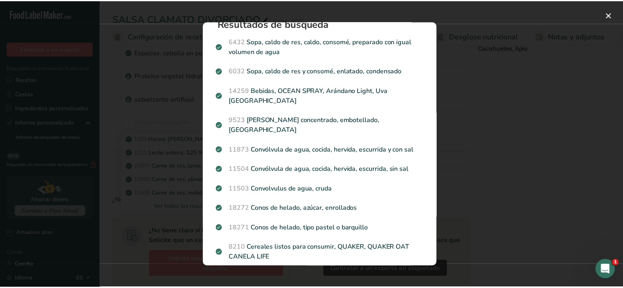
scroll to position [0, 0]
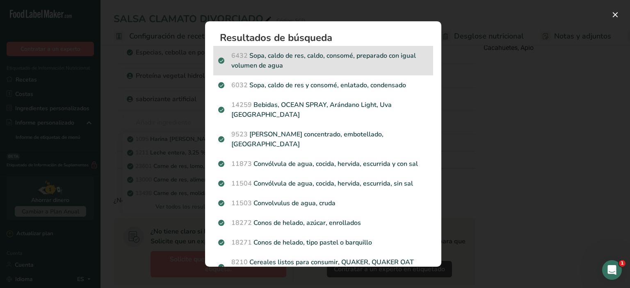
click at [359, 54] on font "Sopa, caldo de res, caldo, consomé, preparado con igual volumen de agua" at bounding box center [323, 60] width 184 height 19
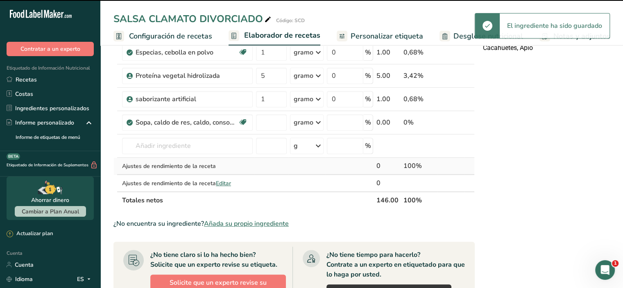
type input "0"
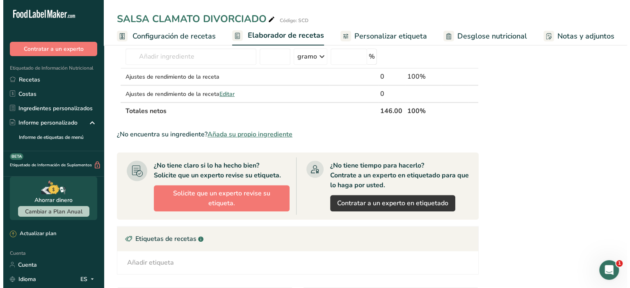
scroll to position [410, 0]
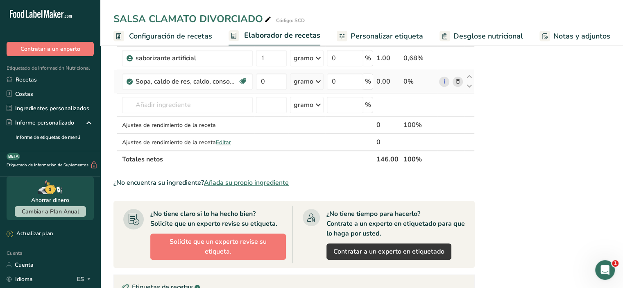
click at [455, 86] on span at bounding box center [458, 82] width 10 height 10
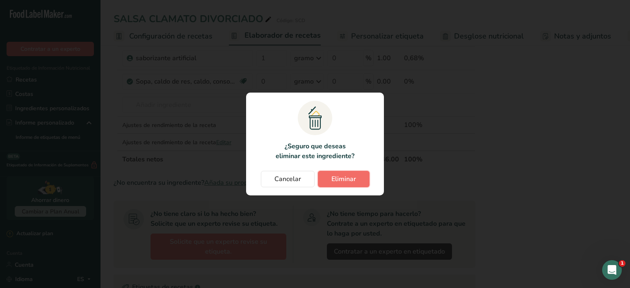
click at [341, 172] on button "Eliminar" at bounding box center [344, 179] width 52 height 16
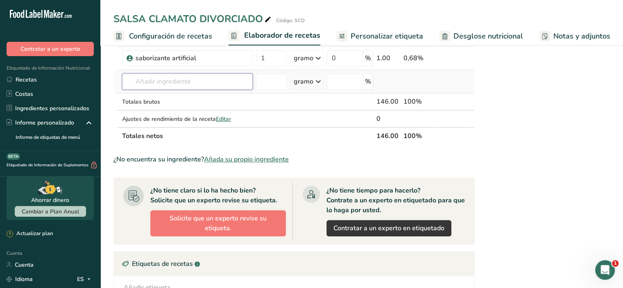
click at [196, 90] on input "text" at bounding box center [187, 81] width 131 height 16
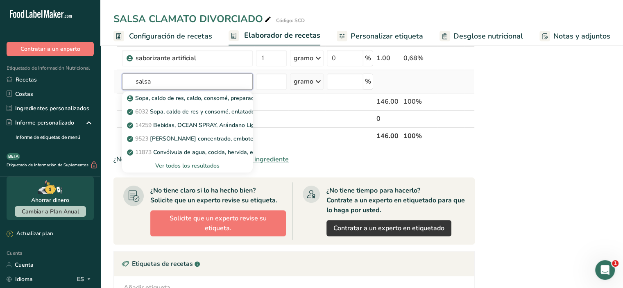
type input "salsa"
click at [188, 170] on font "Ver todos los resultados" at bounding box center [187, 166] width 64 height 8
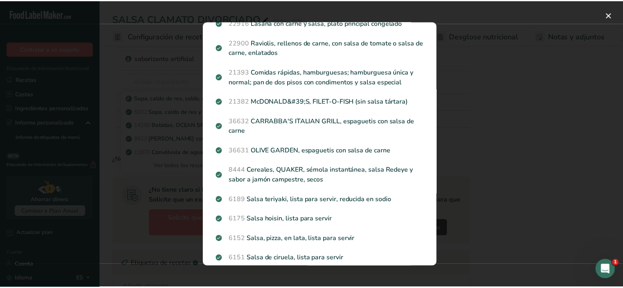
scroll to position [889, 0]
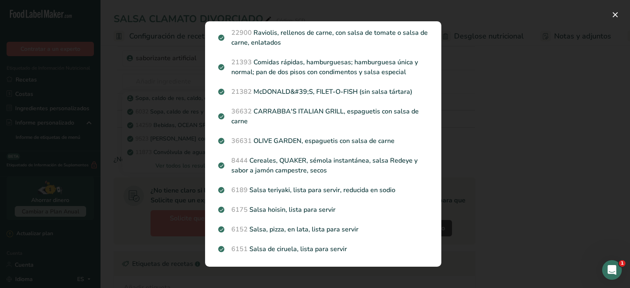
click at [576, 95] on div "Resultados de búsqueda modal" at bounding box center [315, 144] width 630 height 288
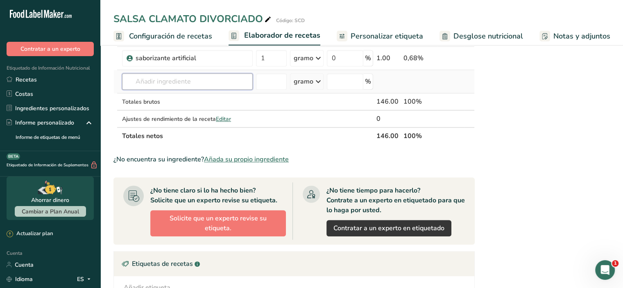
click at [174, 88] on input "text" at bounding box center [187, 81] width 131 height 16
type input "salsa maggi"
click at [175, 116] on font "Ver todos los resultados" at bounding box center [161, 112] width 64 height 8
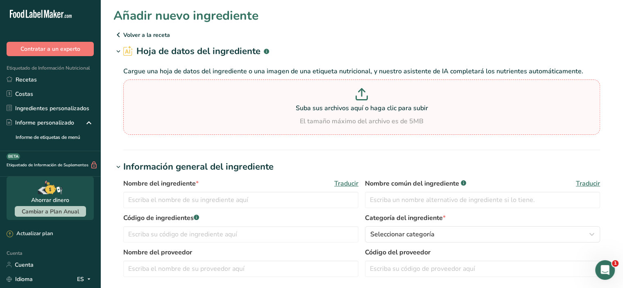
click at [357, 98] on icon at bounding box center [362, 98] width 11 height 4
click at [356, 98] on input "Suba sus archivos aquí o haga clic para subir El tamaño máximo del archivo es d…" at bounding box center [361, 107] width 477 height 55
type input "C:\fakepath\MAGGI® Jugo Sazonador 100ml _ MAGGI® _ Nestlé Professional.pdf"
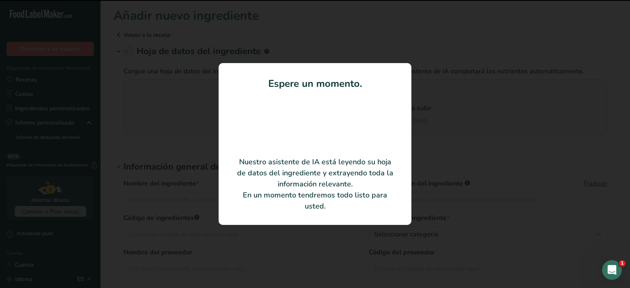
type input "[PERSON_NAME] Sazonador"
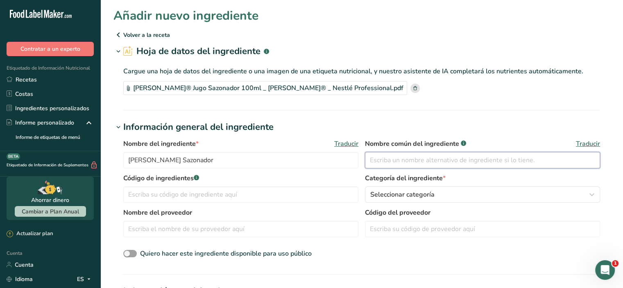
click at [391, 159] on input "text" at bounding box center [482, 160] width 235 height 16
click at [408, 165] on input "text" at bounding box center [482, 160] width 235 height 16
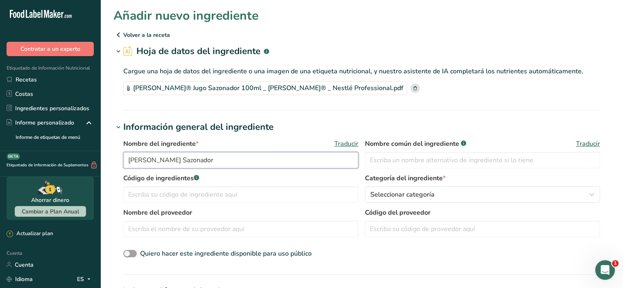
drag, startPoint x: 200, startPoint y: 163, endPoint x: 126, endPoint y: 159, distance: 73.9
click at [126, 159] on input "[PERSON_NAME] Sazonador" at bounding box center [240, 160] width 235 height 16
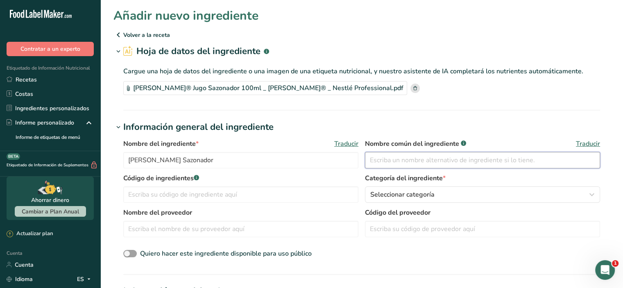
click at [381, 162] on input "text" at bounding box center [482, 160] width 235 height 16
paste input "[PERSON_NAME] Sazonador"
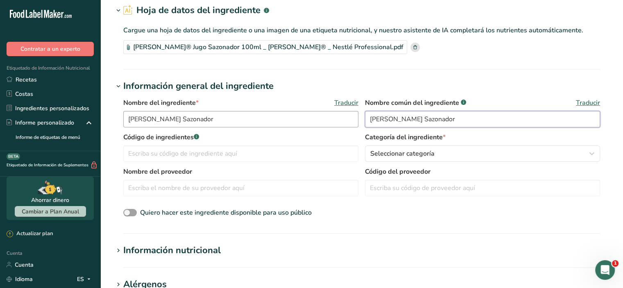
scroll to position [82, 0]
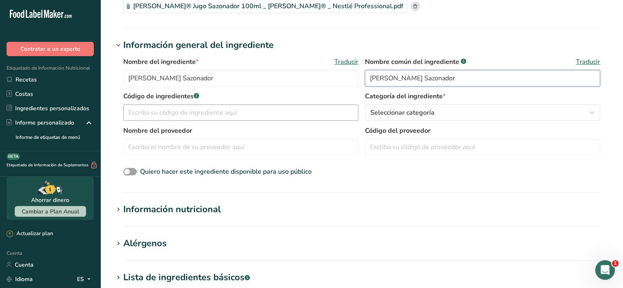
type input "[PERSON_NAME] Sazonador"
click at [233, 114] on input "text" at bounding box center [240, 113] width 235 height 16
type input "150825"
click at [134, 171] on span at bounding box center [130, 172] width 14 height 8
click at [129, 171] on input "Quiero hacer este ingrediente disponible para uso público" at bounding box center [125, 171] width 5 height 5
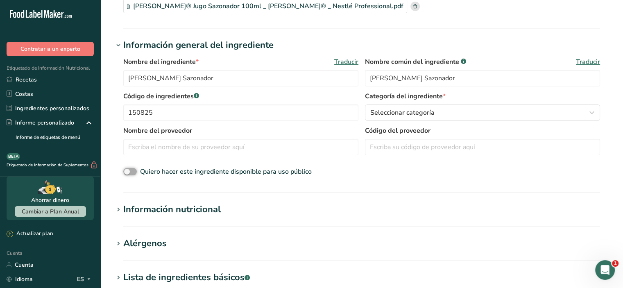
checkbox input "true"
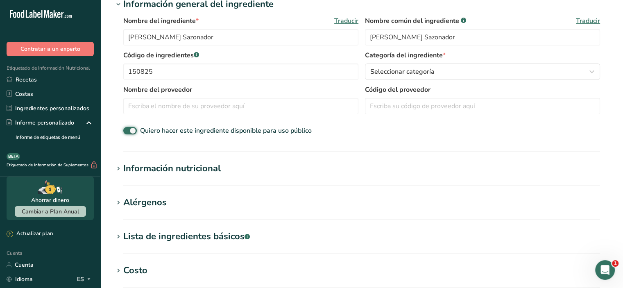
scroll to position [205, 0]
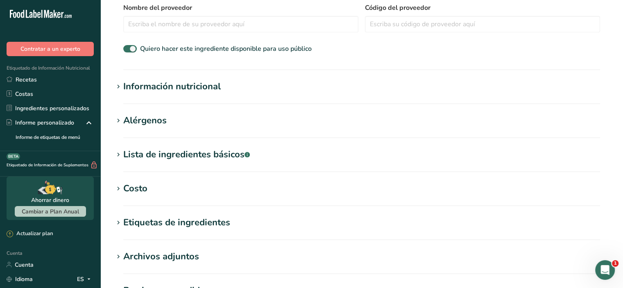
click at [138, 85] on font "Información nutricional" at bounding box center [172, 86] width 98 height 12
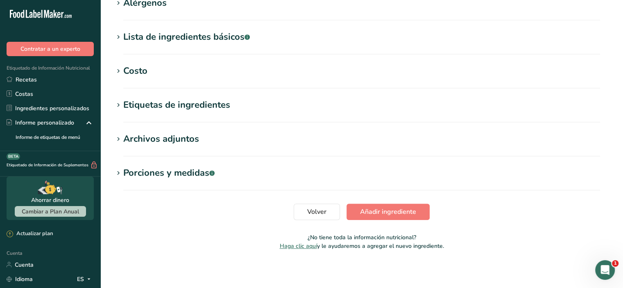
scroll to position [514, 0]
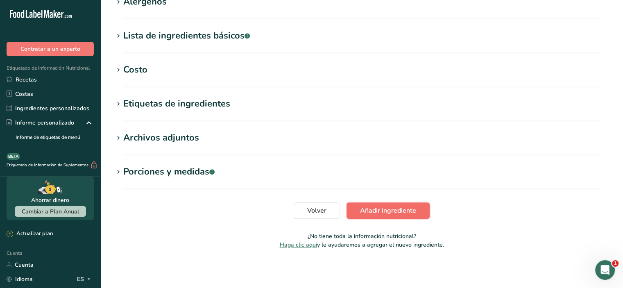
click at [373, 206] on font "Añadir ingrediente" at bounding box center [388, 210] width 56 height 9
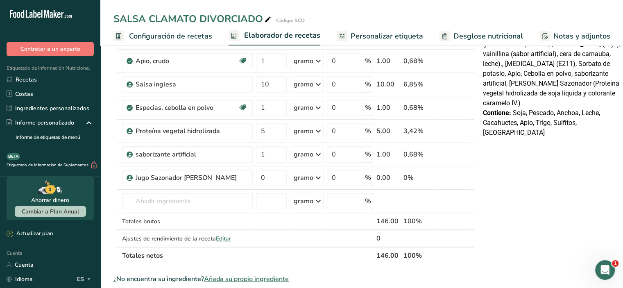
scroll to position [328, 0]
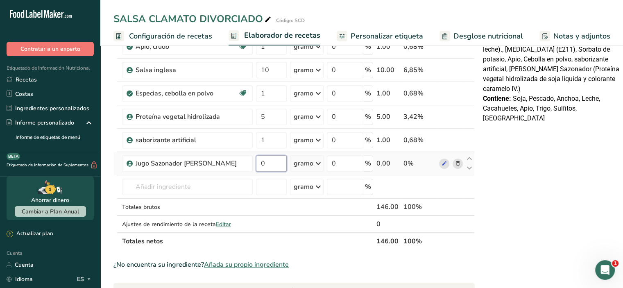
click at [273, 169] on input "0" at bounding box center [271, 163] width 31 height 16
type input "10"
click at [488, 203] on div "Declaración Nutrimental Tamaño de la porción 100 (500g) Aproximadamente 1 porci…" at bounding box center [554, 135] width 148 height 815
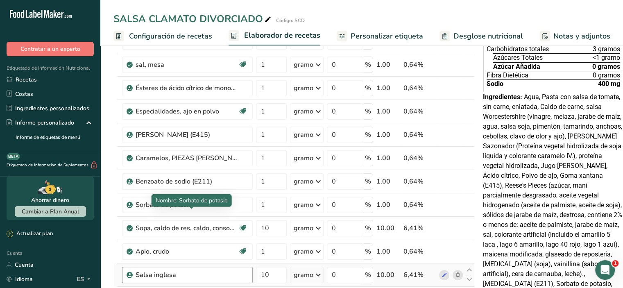
scroll to position [205, 0]
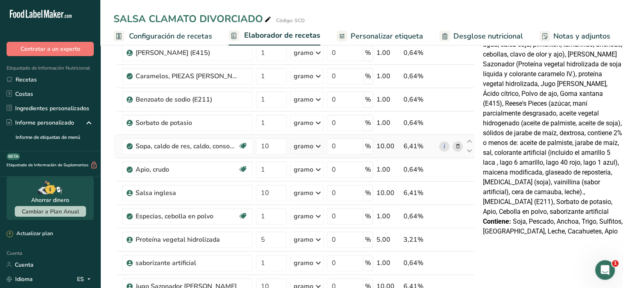
click at [455, 151] on icon at bounding box center [458, 146] width 6 height 9
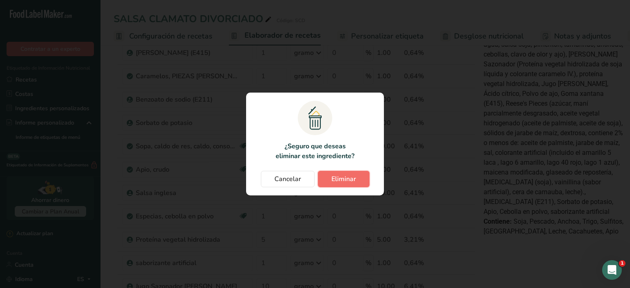
click at [357, 180] on button "Eliminar" at bounding box center [344, 179] width 52 height 16
type input "1"
type input "10"
type input "1"
type input "5"
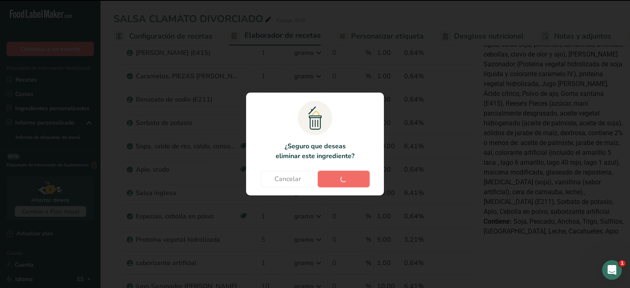
type input "1"
type input "10"
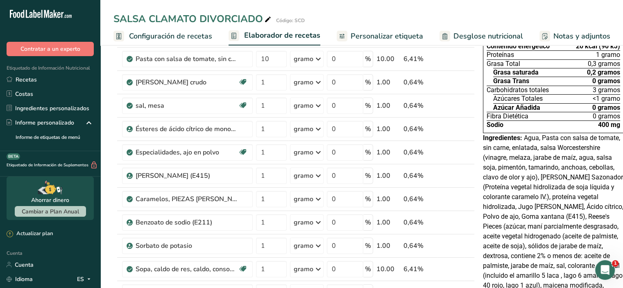
scroll to position [0, 0]
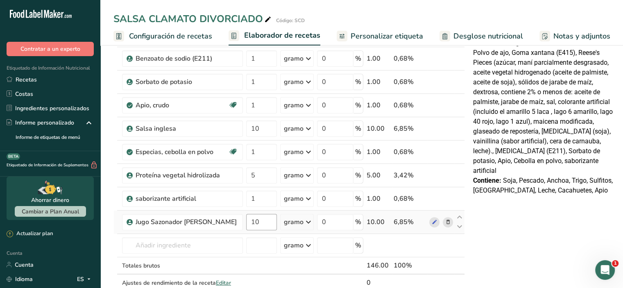
scroll to position [328, 0]
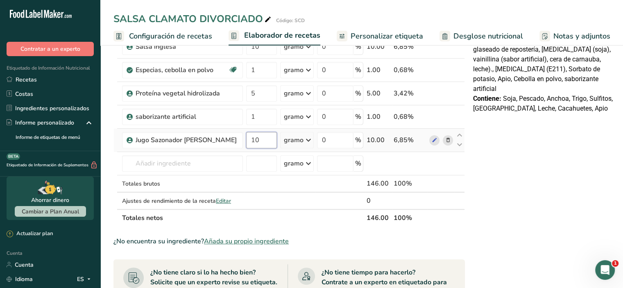
click at [257, 147] on input "10" at bounding box center [261, 140] width 31 height 16
type input "1"
type input "5"
click at [527, 147] on div "Declaración Nutrimental Tamaño de la porción 100 (500g) Aproximadamente 1 porci…" at bounding box center [544, 123] width 148 height 791
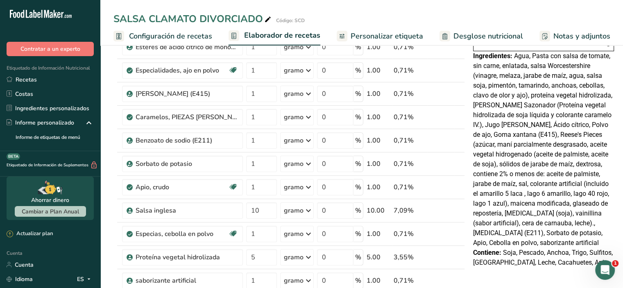
scroll to position [246, 0]
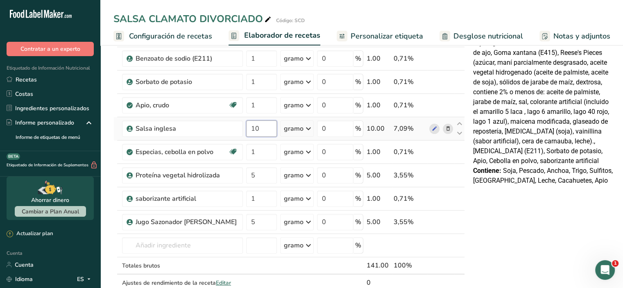
click at [269, 137] on input "10" at bounding box center [261, 128] width 31 height 16
type input "1"
type input "5"
click at [533, 229] on div "Declaración Nutrimental Tamaño de la porción 100 (500g) Aproximadamente 1 porci…" at bounding box center [544, 205] width 148 height 791
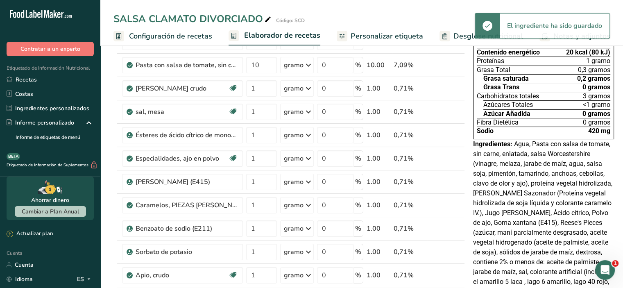
scroll to position [41, 0]
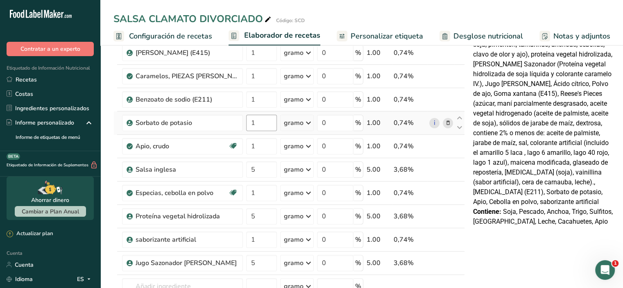
scroll to position [246, 0]
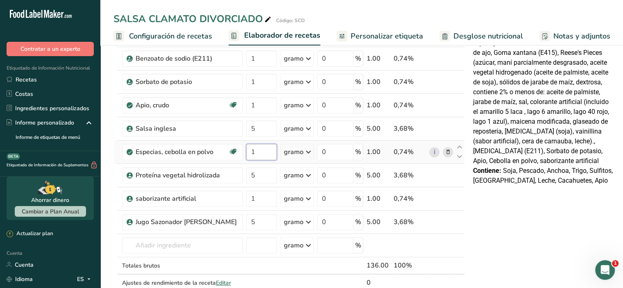
click at [253, 160] on input "1" at bounding box center [261, 152] width 31 height 16
type input "0.5"
click at [504, 221] on div "Declaración Nutrimental Tamaño de la porción 100 (500g) Aproximadamente 1 porci…" at bounding box center [544, 205] width 148 height 791
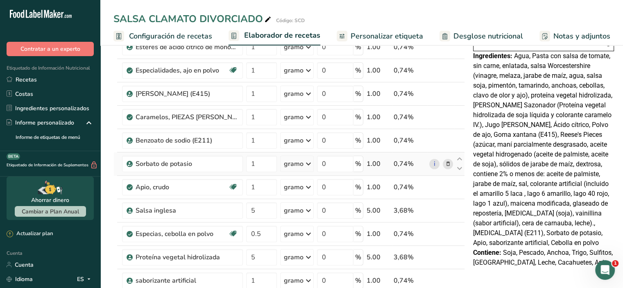
scroll to position [82, 0]
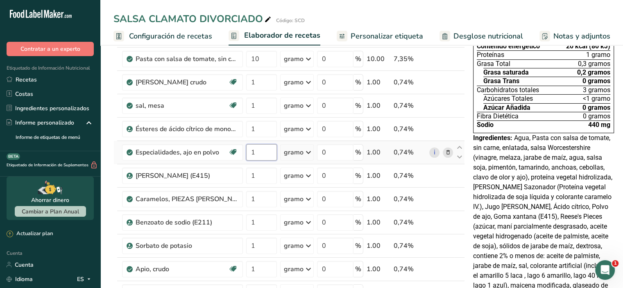
click at [256, 161] on input "1" at bounding box center [261, 152] width 31 height 16
type input "0.5"
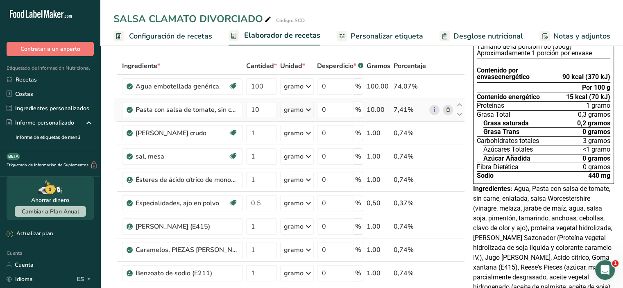
scroll to position [82, 0]
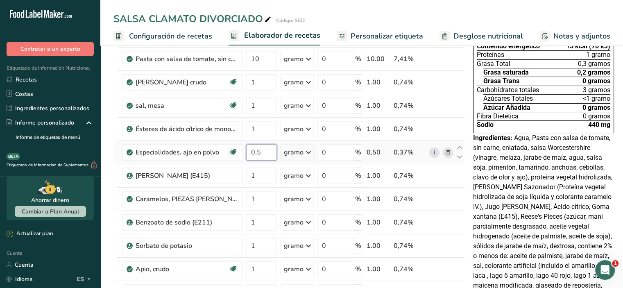
click at [262, 161] on input "0.5" at bounding box center [261, 152] width 31 height 16
type input "0"
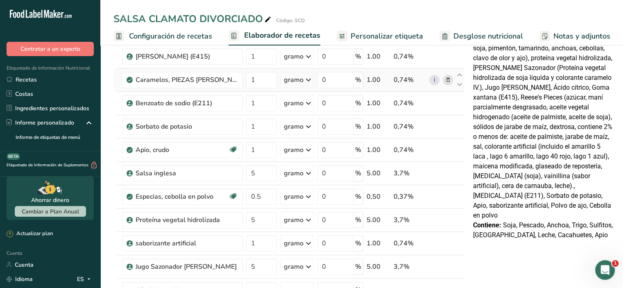
scroll to position [205, 0]
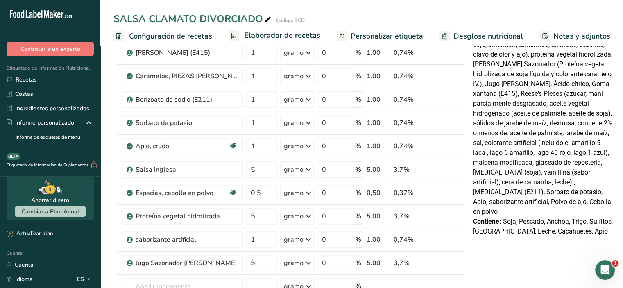
type input "1"
click at [502, 256] on div "Declaración Nutrimental Tamaño de la porción 100 (500g) Aproximadamente 1 porci…" at bounding box center [544, 246] width 148 height 791
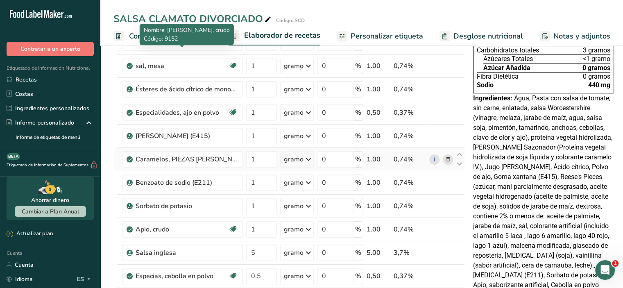
scroll to position [123, 0]
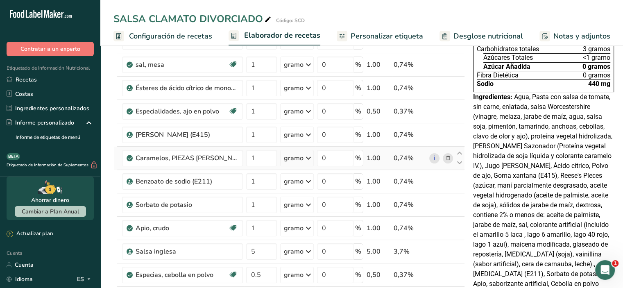
click at [446, 163] on icon at bounding box center [449, 158] width 6 height 9
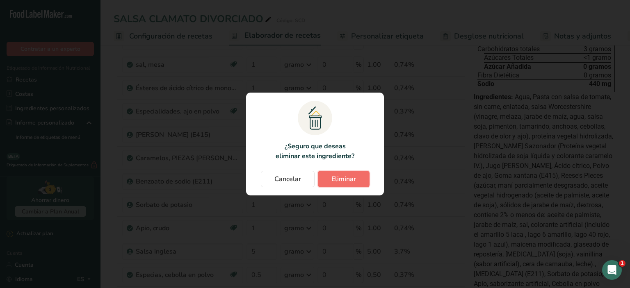
click at [336, 178] on font "Eliminar" at bounding box center [343, 179] width 25 height 9
type input "5"
type input "0.5"
type input "5"
type input "1"
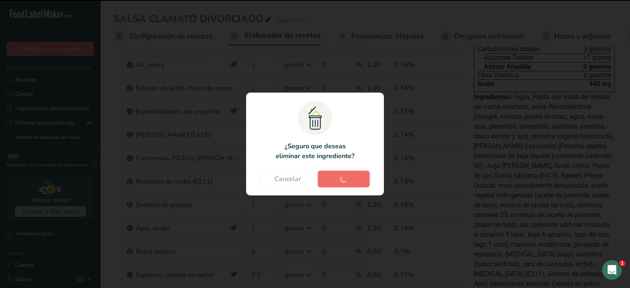
type input "5"
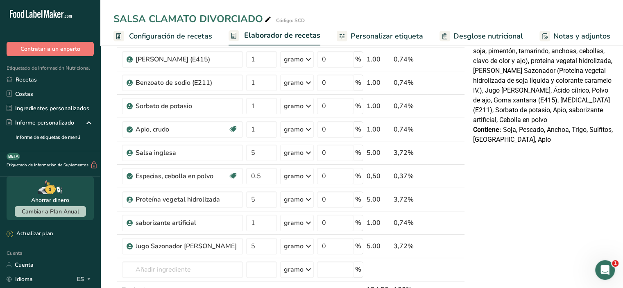
scroll to position [246, 0]
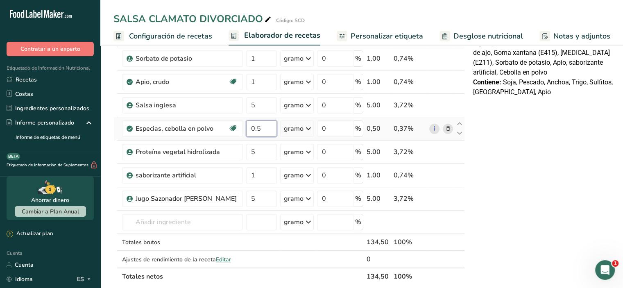
click at [268, 137] on input "0.5" at bounding box center [261, 128] width 31 height 16
type input "0"
type input "1"
click at [518, 211] on div "Declaración Nutrimental Tamaño de la porción 100 (500g) Aproximadamente 1 porci…" at bounding box center [544, 194] width 148 height 768
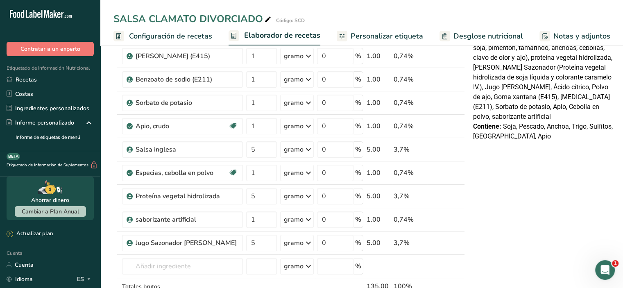
scroll to position [205, 0]
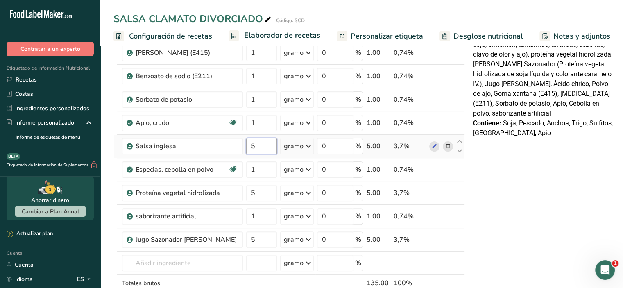
click at [266, 152] on input "5" at bounding box center [261, 146] width 31 height 16
type input "10"
click at [530, 198] on div "Declaración Nutrimental Tamaño de la porción 100 (500g) Aproximadamente 1 porci…" at bounding box center [544, 235] width 148 height 768
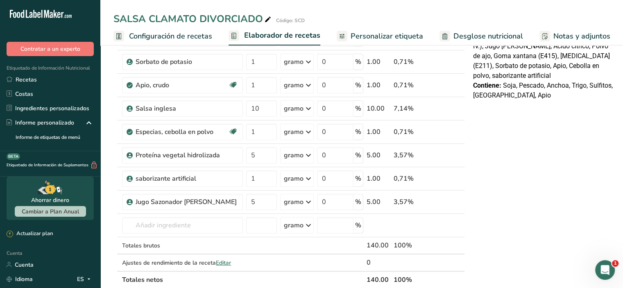
scroll to position [287, 0]
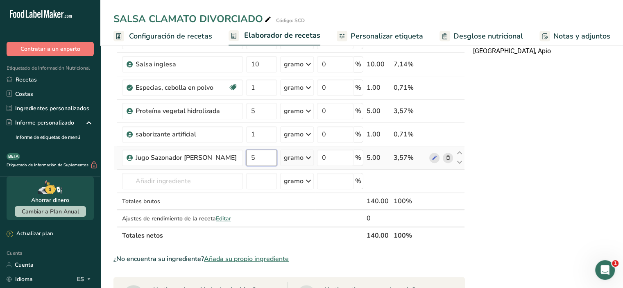
click at [260, 166] on input "5" at bounding box center [261, 158] width 31 height 16
type input "10"
click at [546, 164] on div "Declaración Nutrimental Tamaño de la porción 100 (500g) Aproximadamente 1 porci…" at bounding box center [544, 153] width 148 height 768
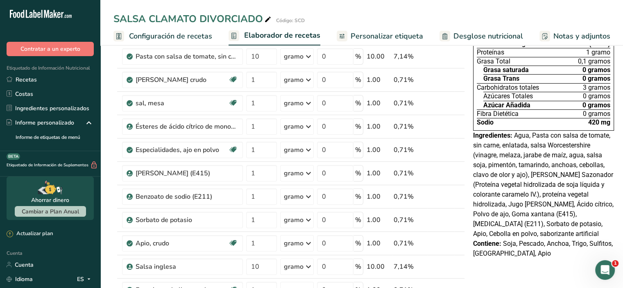
scroll to position [0, 0]
